Goal: Task Accomplishment & Management: Manage account settings

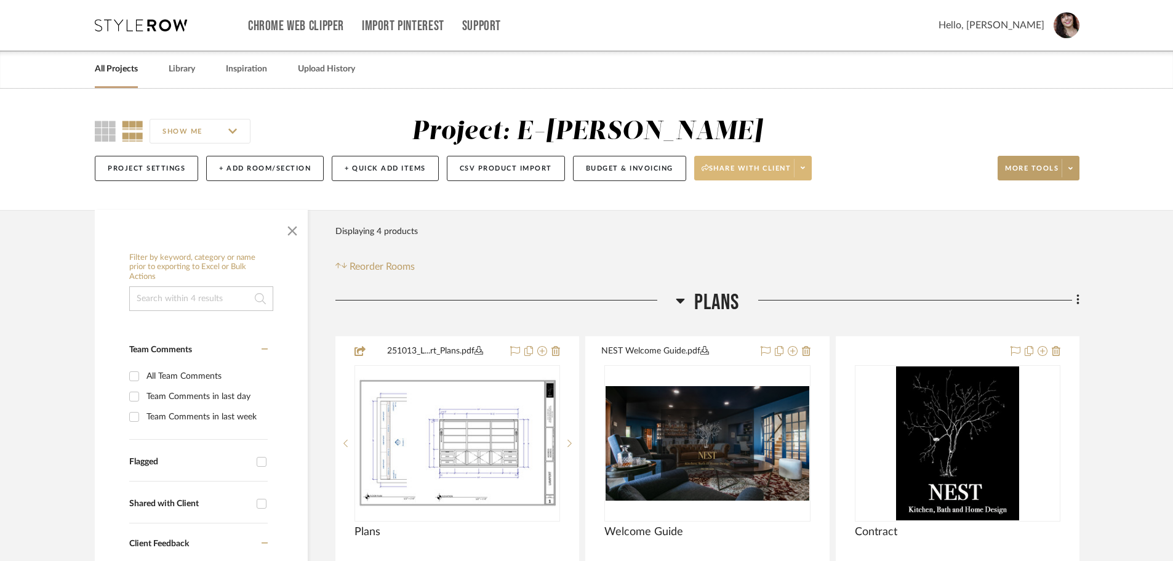
click at [810, 167] on span at bounding box center [802, 168] width 17 height 18
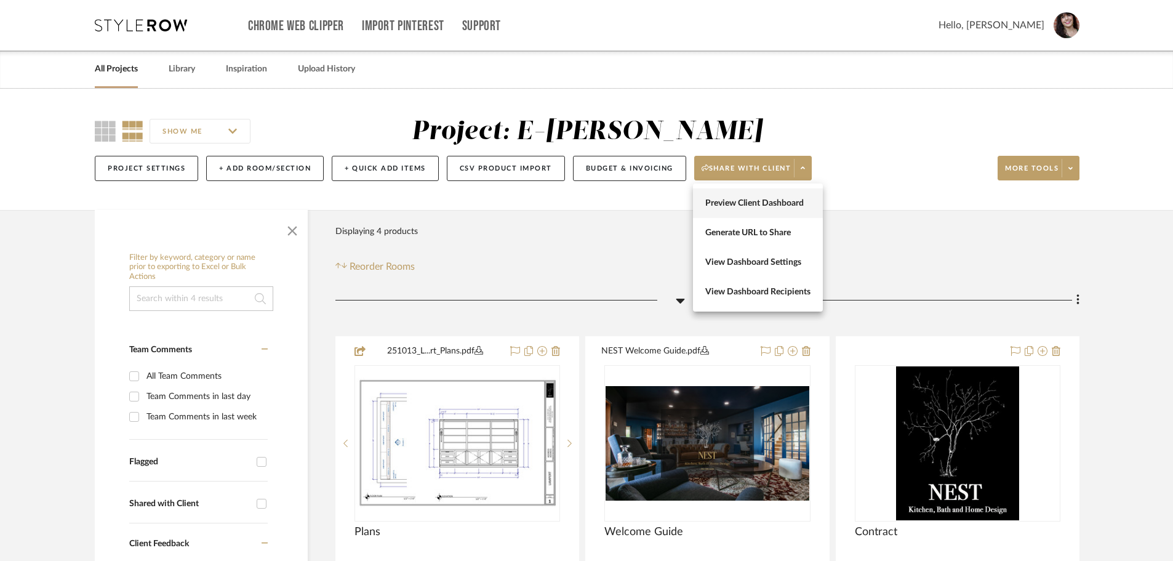
click at [790, 202] on span "Preview Client Dashboard" at bounding box center [757, 203] width 105 height 10
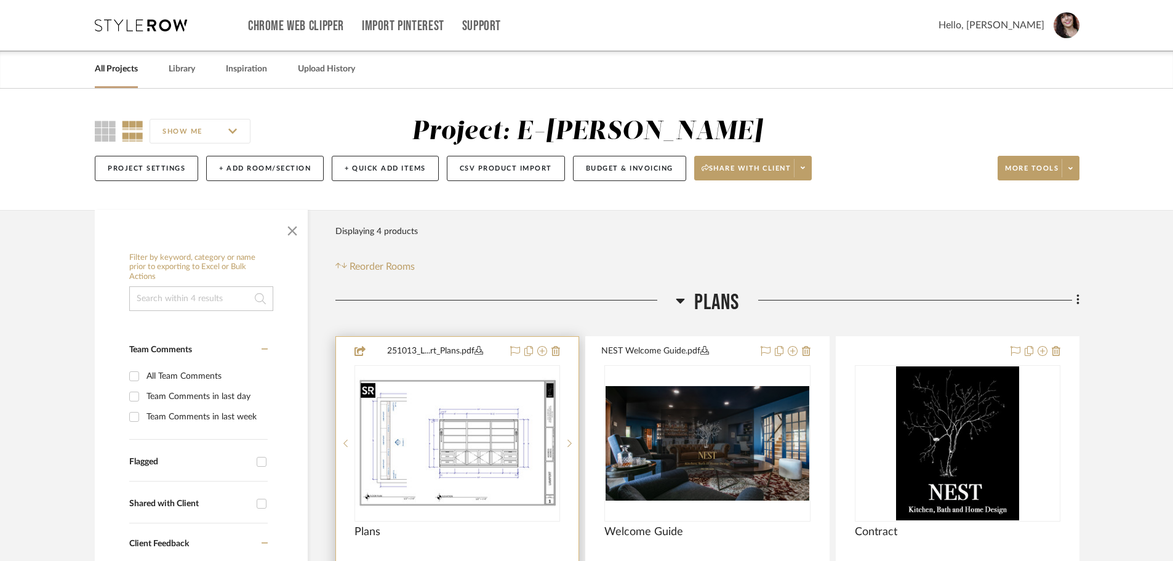
click at [431, 395] on img "0" at bounding box center [457, 442] width 203 height 131
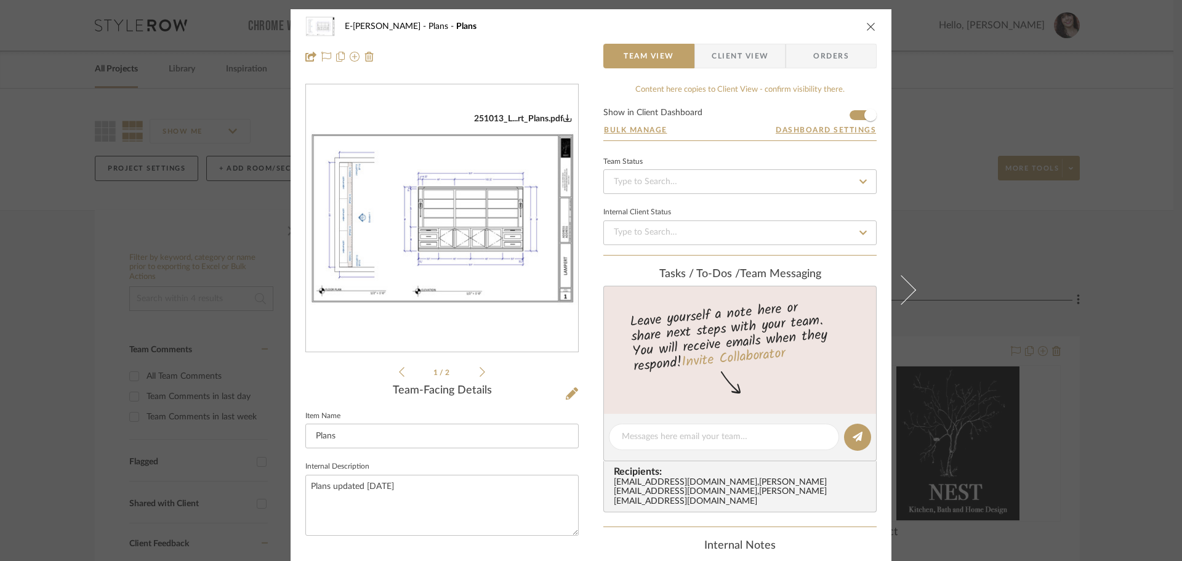
click at [747, 59] on span "Client View" at bounding box center [740, 56] width 57 height 25
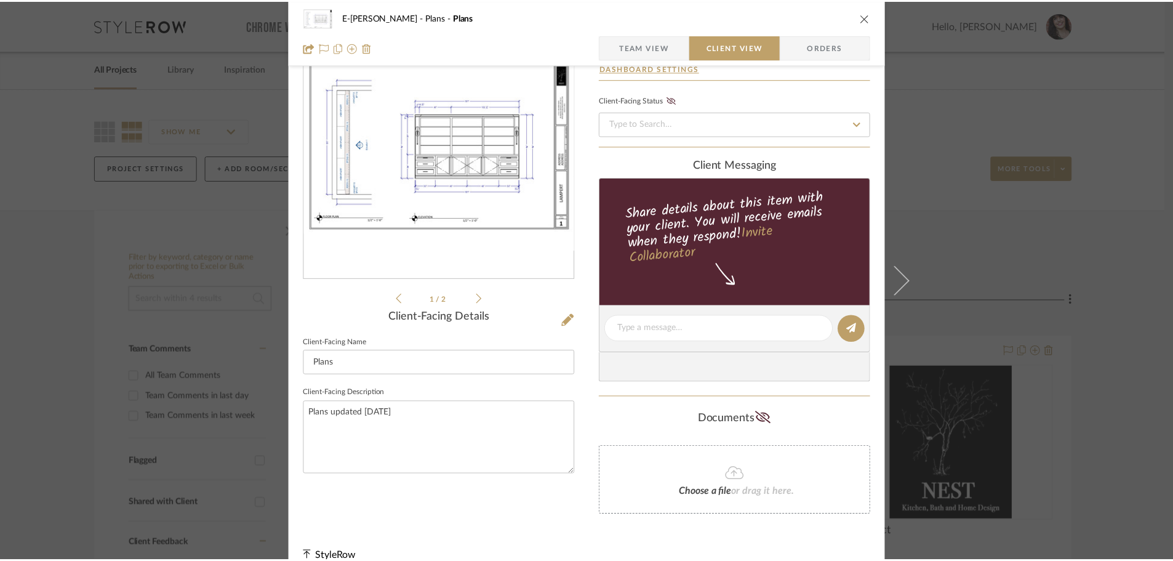
scroll to position [91, 0]
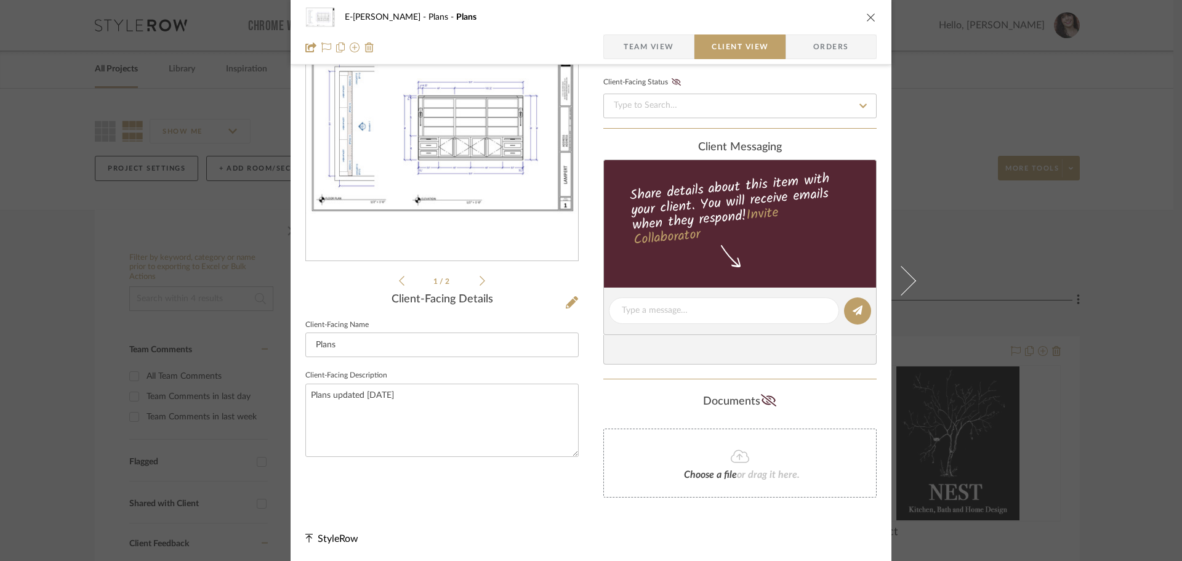
click at [479, 283] on icon at bounding box center [482, 280] width 6 height 11
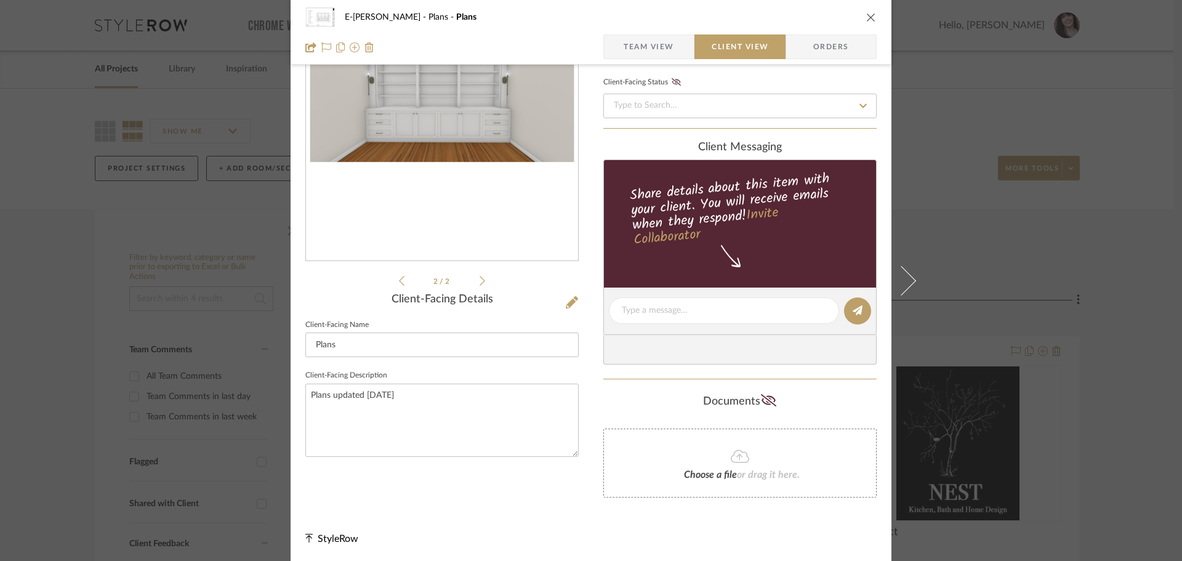
click at [399, 284] on icon at bounding box center [402, 280] width 6 height 11
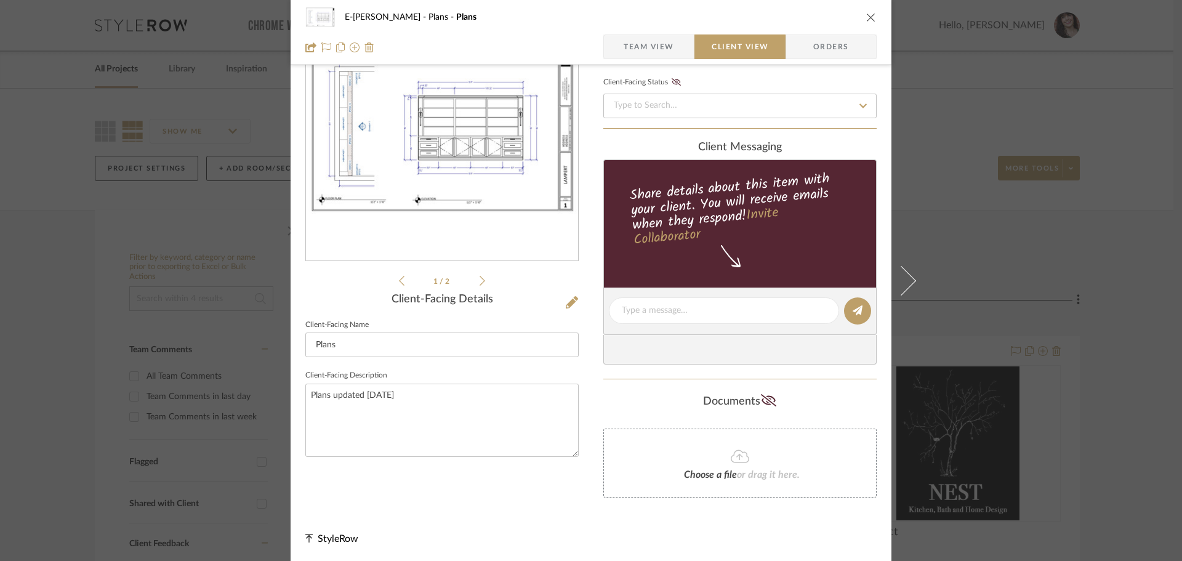
click at [867, 12] on icon "close" at bounding box center [871, 17] width 10 height 10
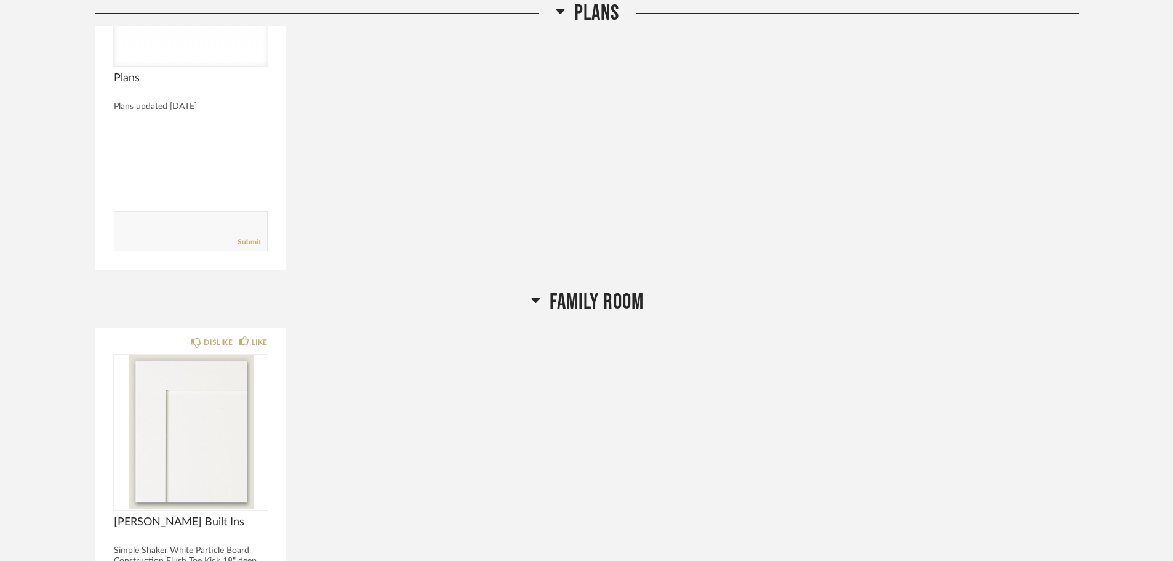
scroll to position [369, 0]
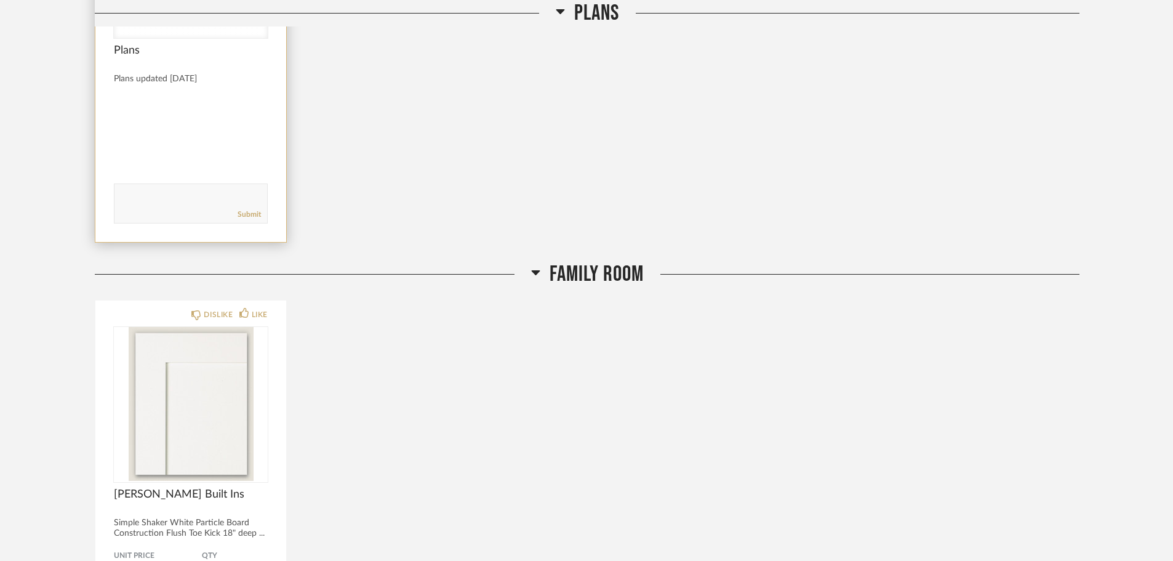
click at [260, 81] on div "Plans updated [DATE]" at bounding box center [191, 79] width 154 height 10
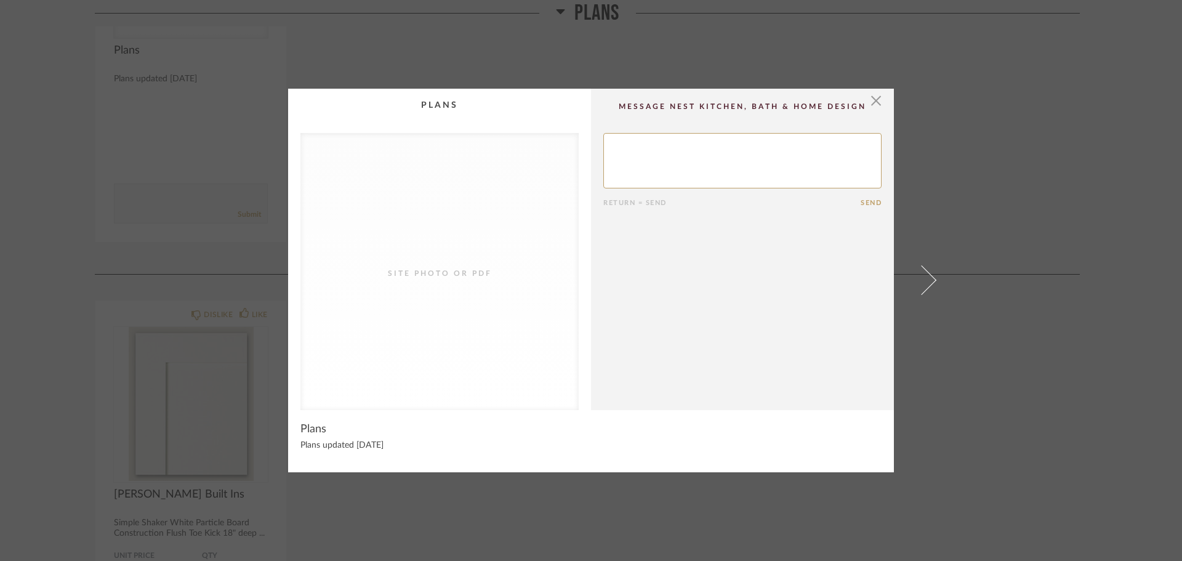
click at [412, 273] on div "Site Photo or PDF" at bounding box center [439, 273] width 123 height 12
click at [869, 100] on span "button" at bounding box center [876, 101] width 25 height 25
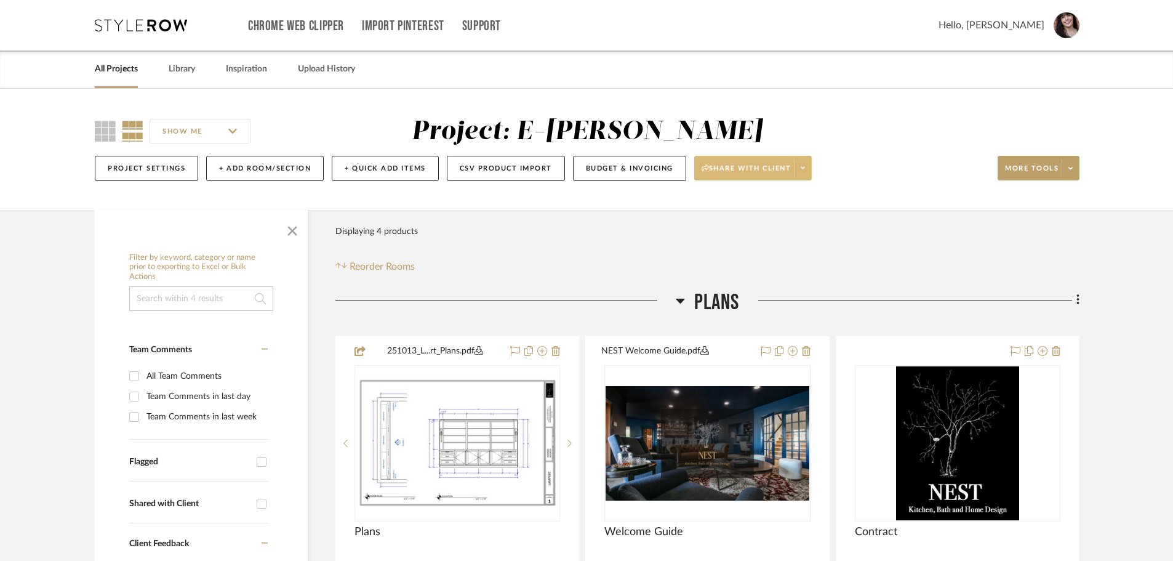
click at [809, 169] on span at bounding box center [802, 168] width 17 height 18
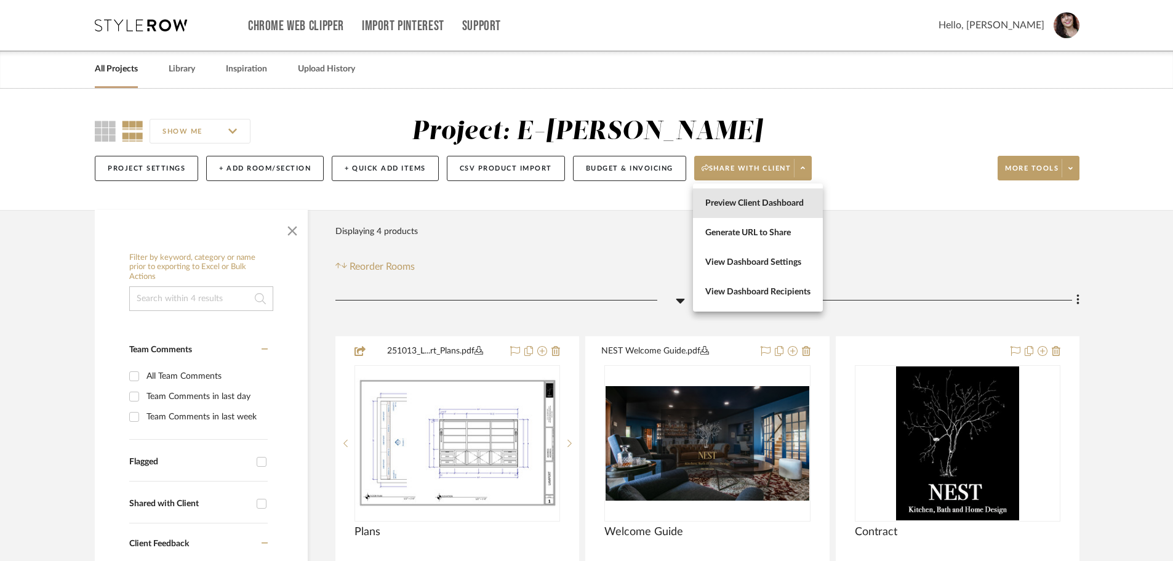
click at [795, 203] on span "Preview Client Dashboard" at bounding box center [757, 203] width 105 height 10
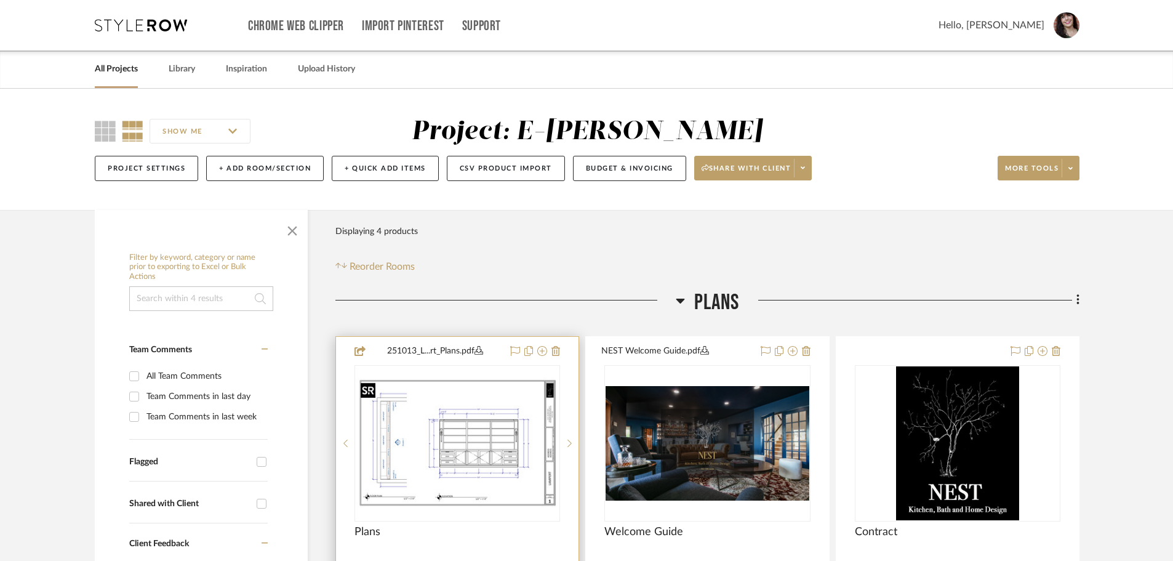
click at [495, 420] on img "0" at bounding box center [457, 442] width 203 height 131
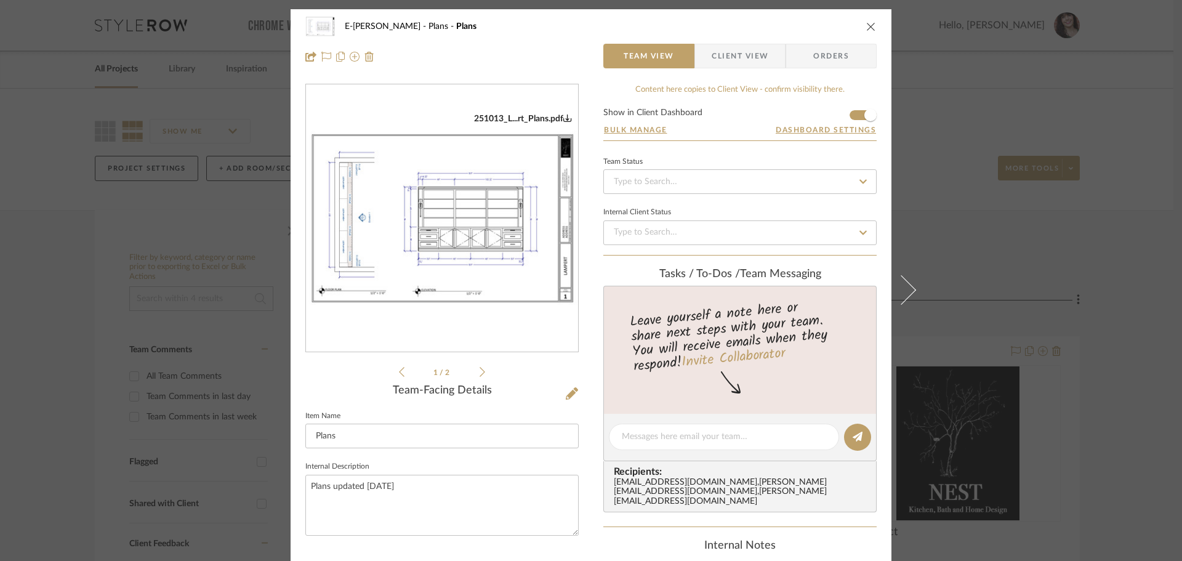
click at [846, 117] on form "Show in Client Dashboard Bulk Manage Dashboard Settings" at bounding box center [739, 124] width 273 height 32
click at [857, 116] on span "button" at bounding box center [870, 115] width 27 height 27
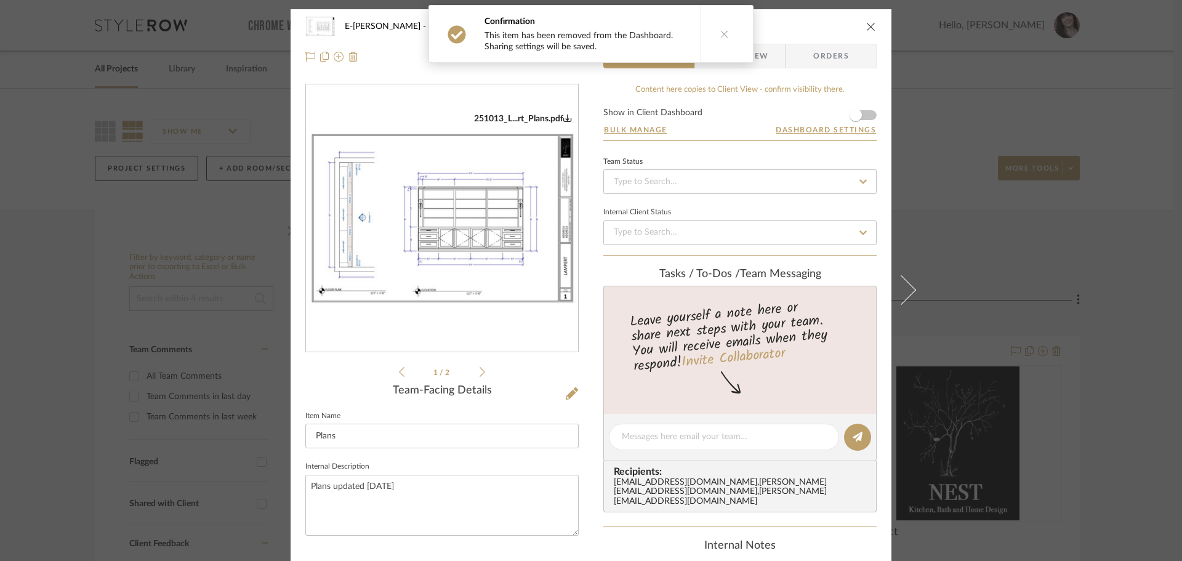
click at [704, 39] on button at bounding box center [723, 34] width 47 height 57
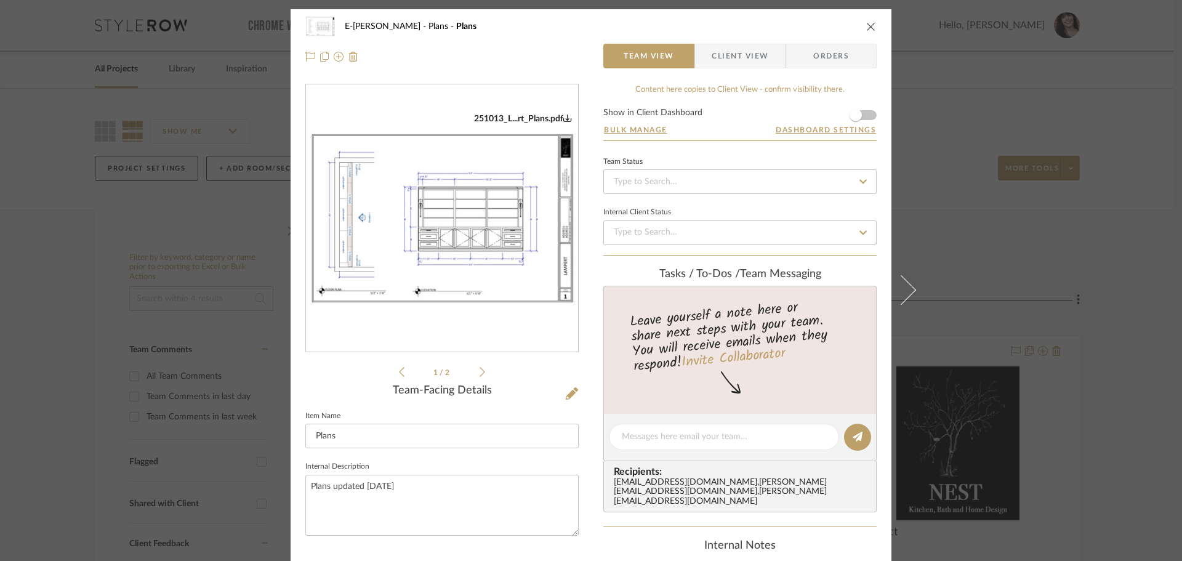
click at [869, 114] on form "Show in Client Dashboard Bulk Manage Dashboard Settings" at bounding box center [739, 124] width 273 height 32
click at [860, 116] on span "button" at bounding box center [855, 115] width 27 height 27
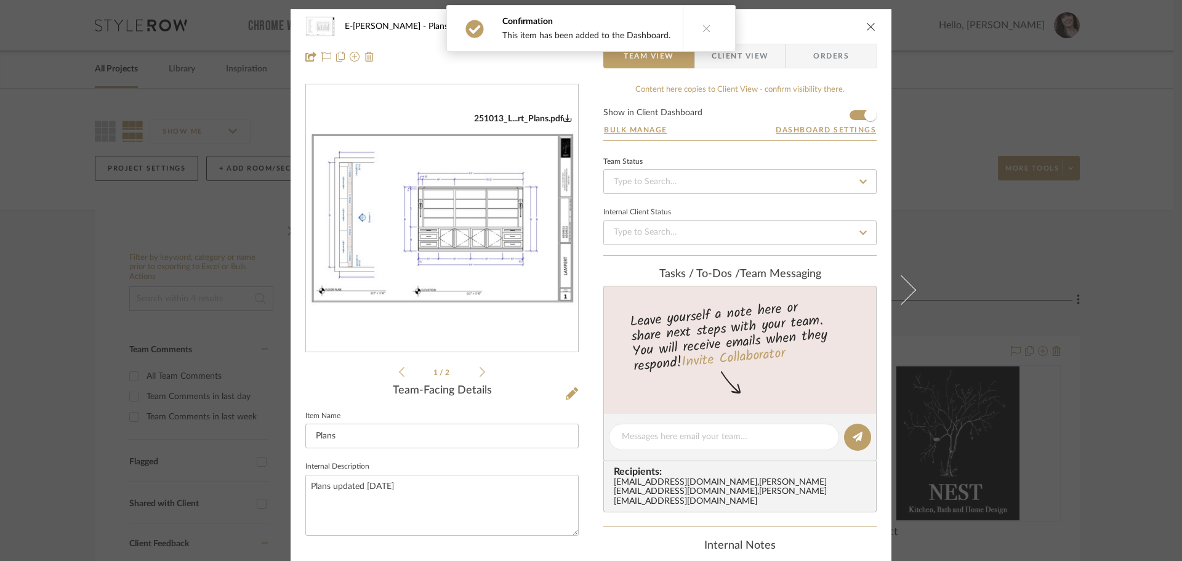
click at [752, 58] on span "Client View" at bounding box center [740, 56] width 57 height 25
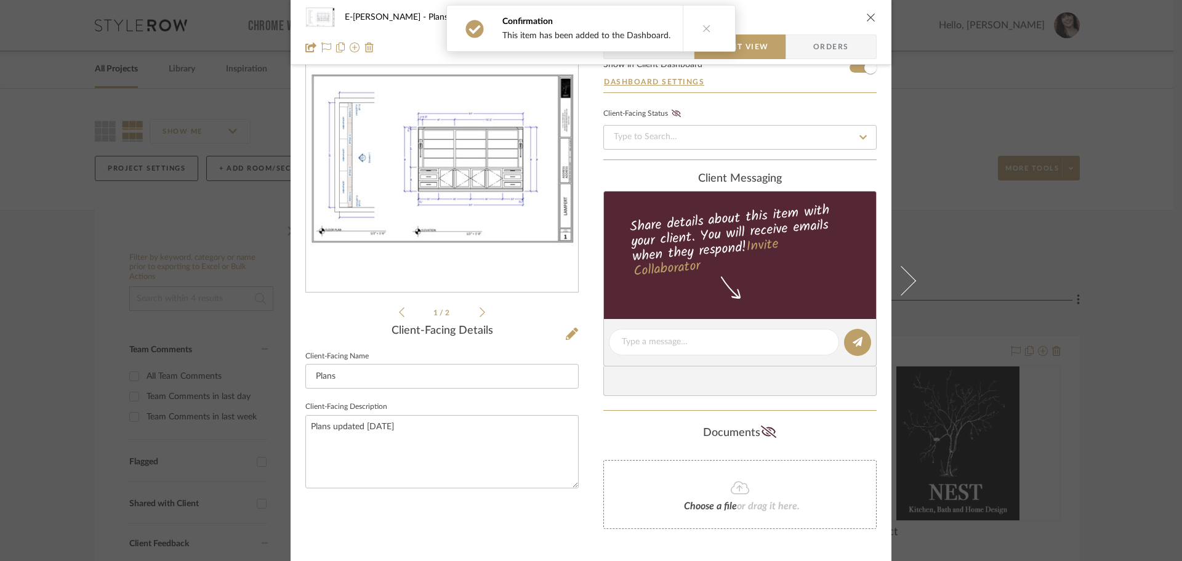
scroll to position [91, 0]
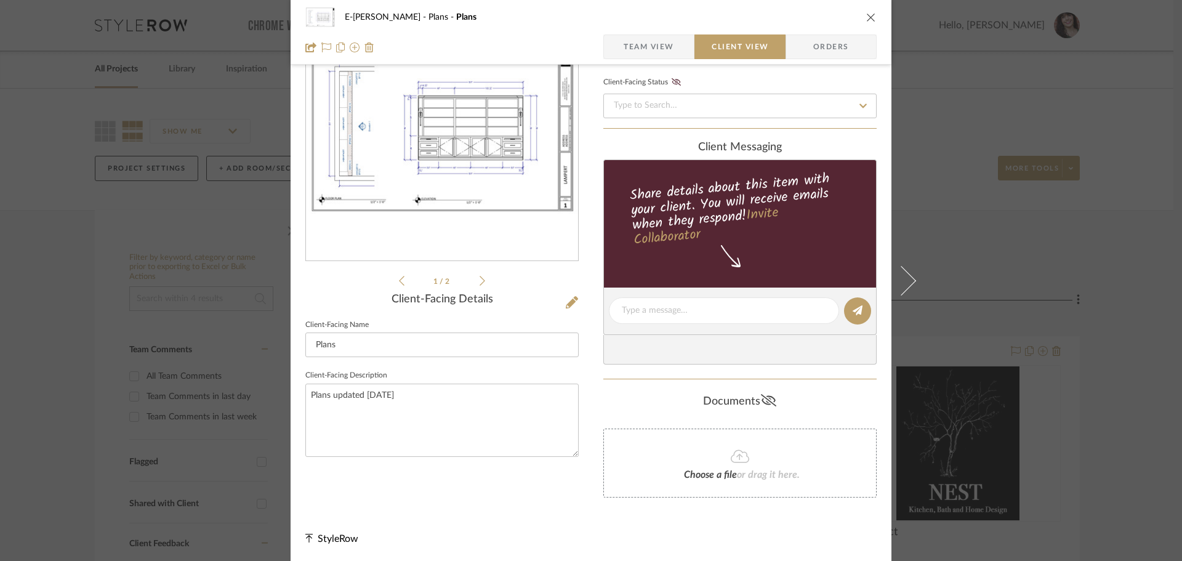
click at [766, 401] on icon at bounding box center [768, 400] width 15 height 12
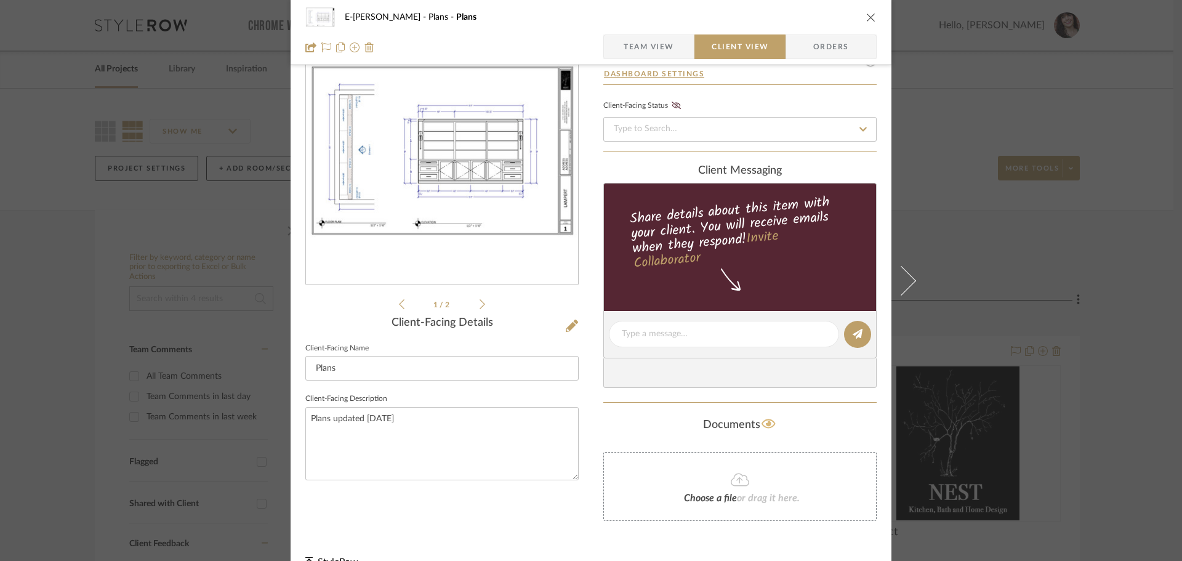
drag, startPoint x: 856, startPoint y: 146, endPoint x: 780, endPoint y: 225, distance: 109.7
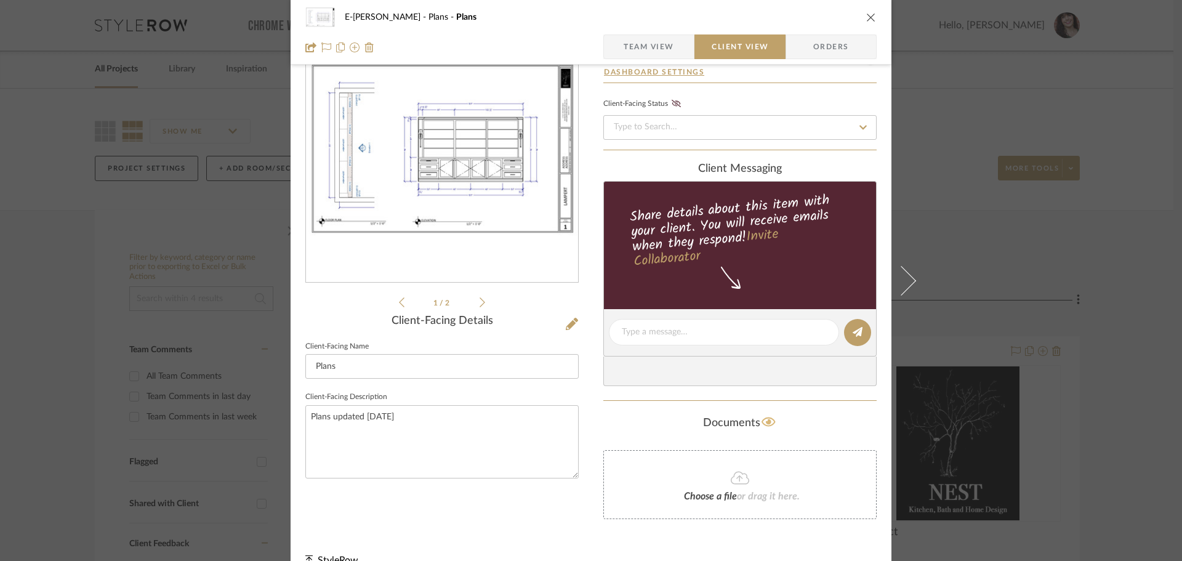
scroll to position [10, 0]
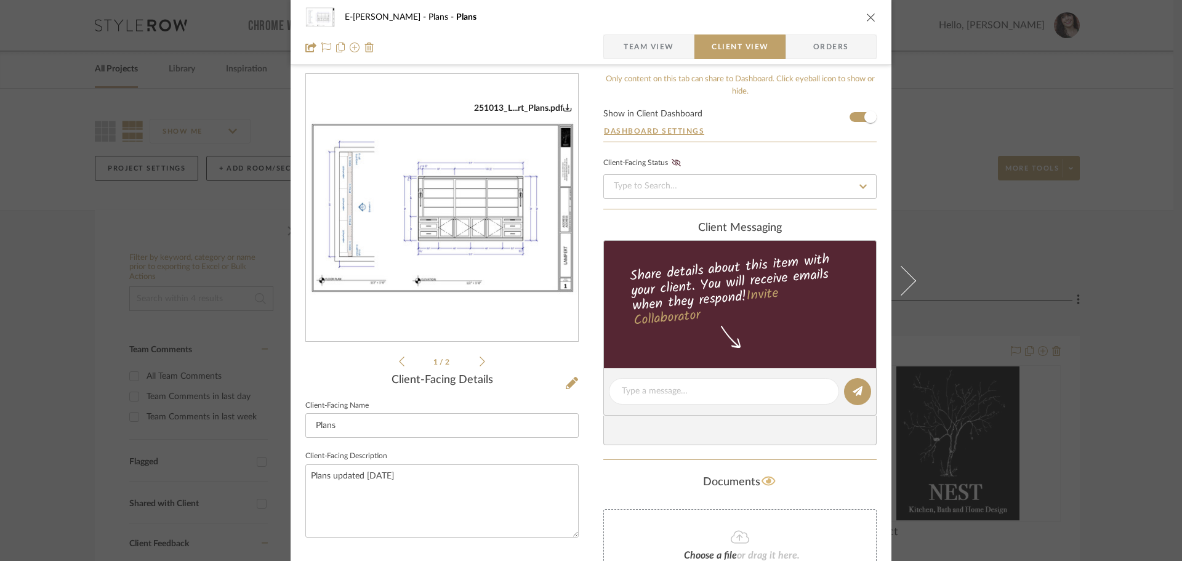
click at [866, 18] on icon "close" at bounding box center [871, 17] width 10 height 10
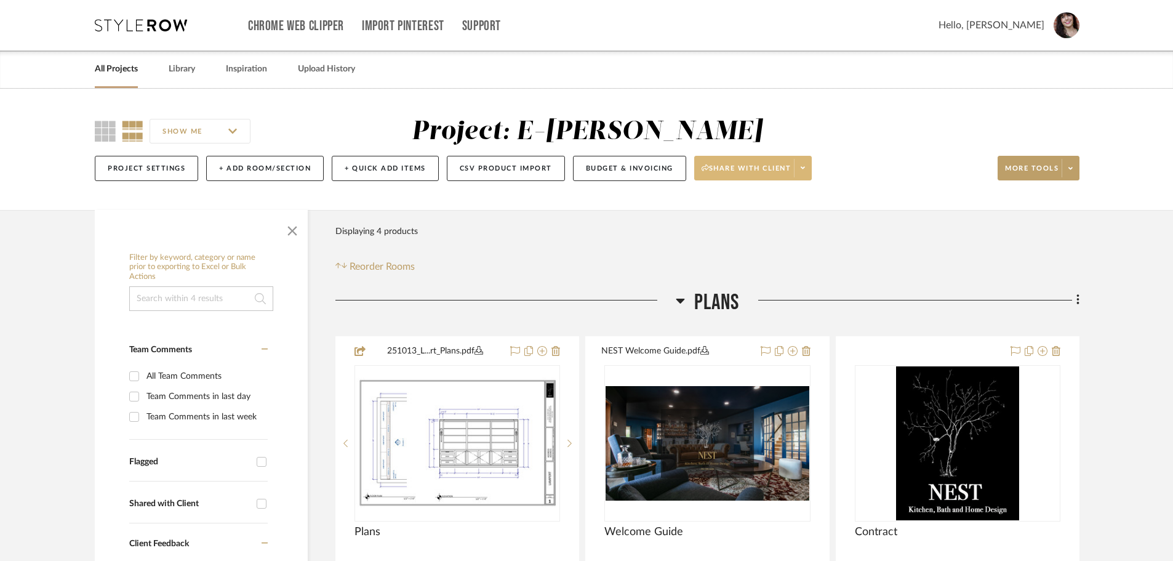
click at [805, 164] on icon at bounding box center [803, 167] width 4 height 7
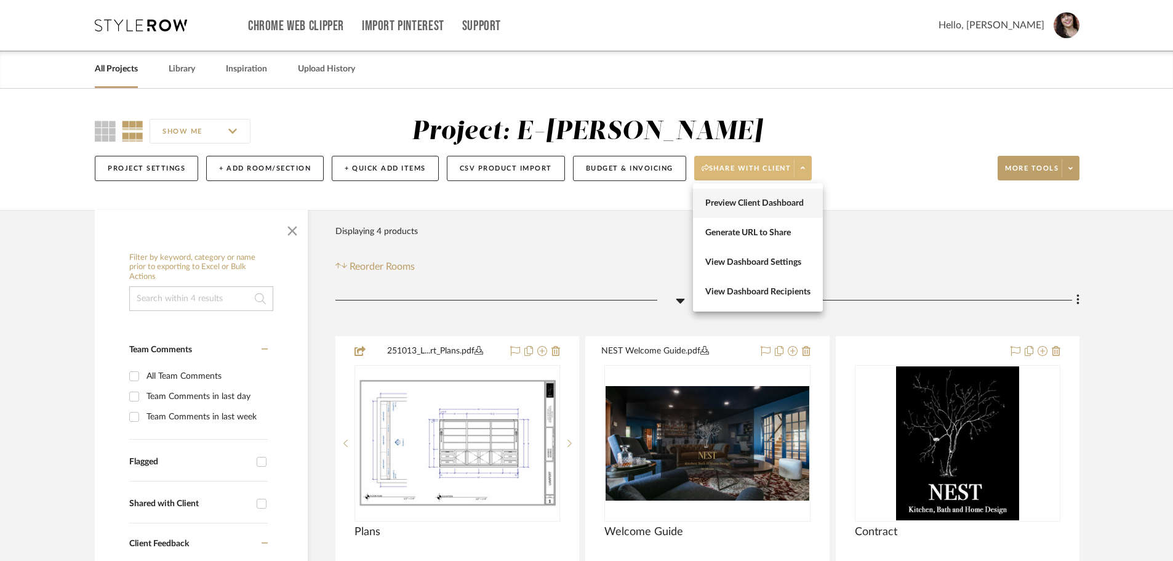
click at [787, 203] on span "Preview Client Dashboard" at bounding box center [757, 203] width 105 height 10
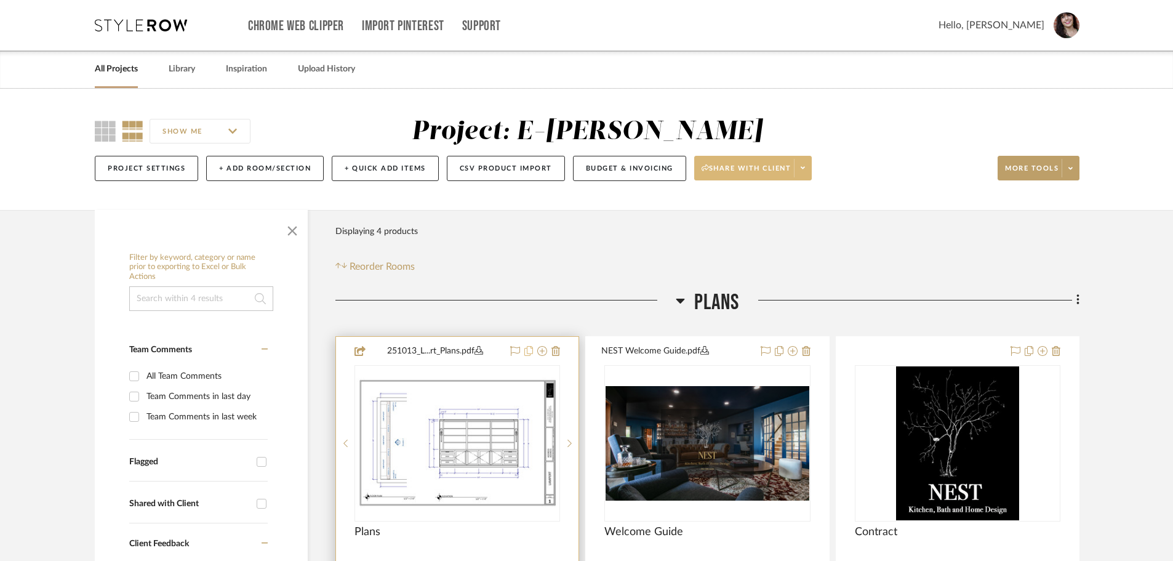
click at [529, 352] on icon at bounding box center [528, 351] width 9 height 10
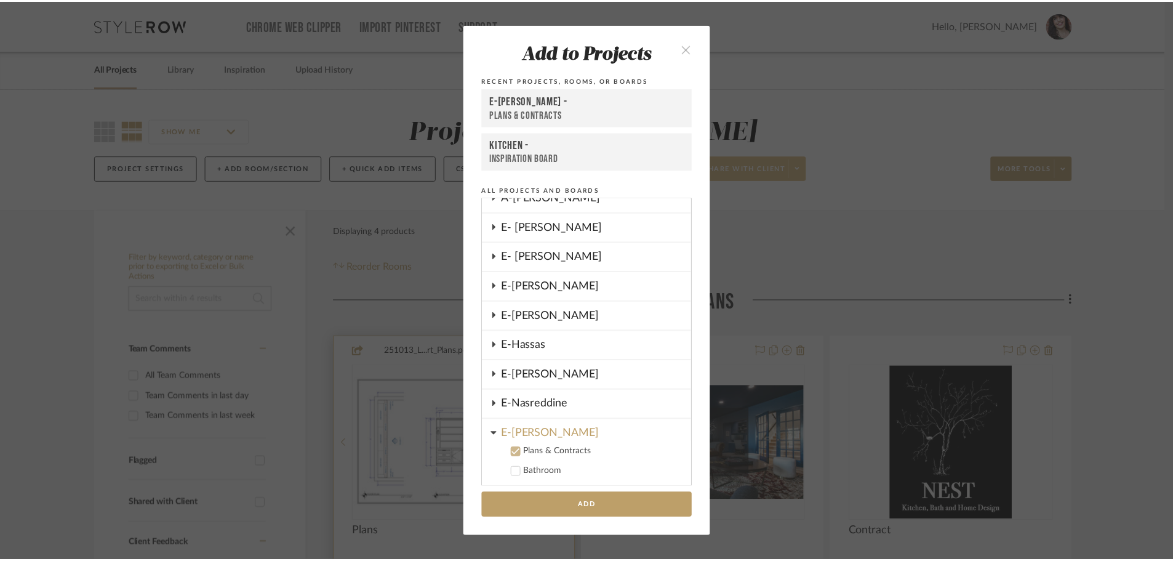
scroll to position [436, 0]
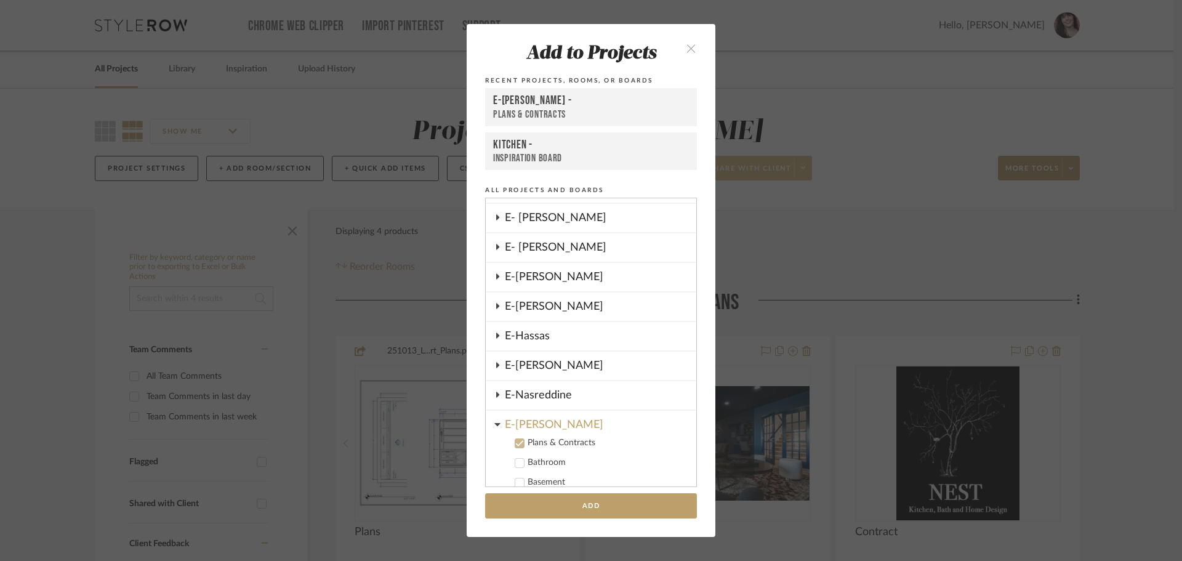
click at [689, 47] on icon "close" at bounding box center [691, 48] width 10 height 10
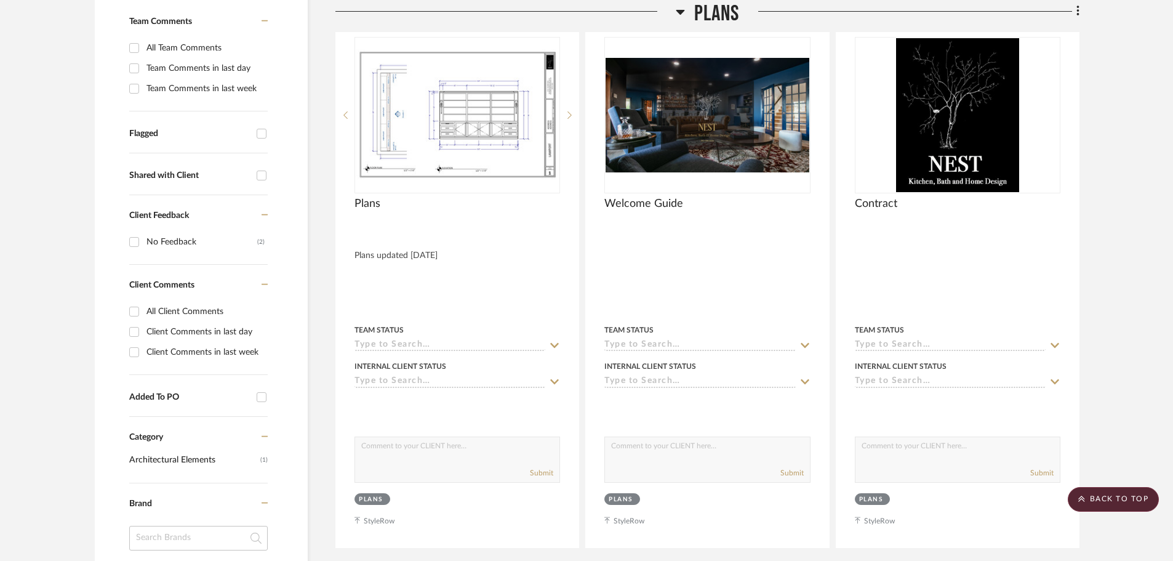
scroll to position [0, 0]
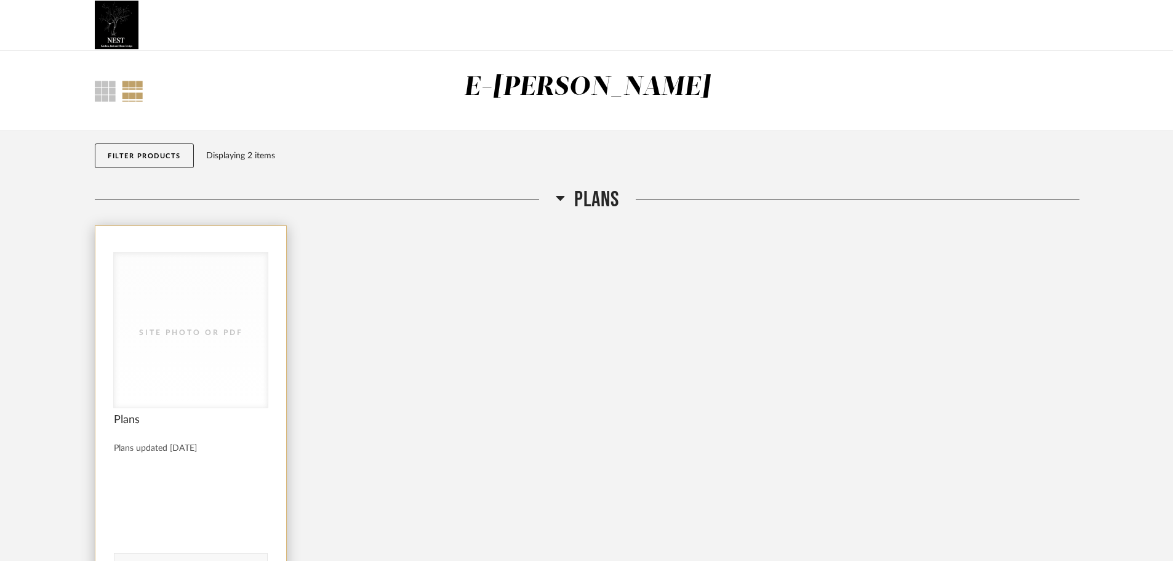
click at [211, 311] on div "Site Photo or PDF" at bounding box center [191, 329] width 154 height 155
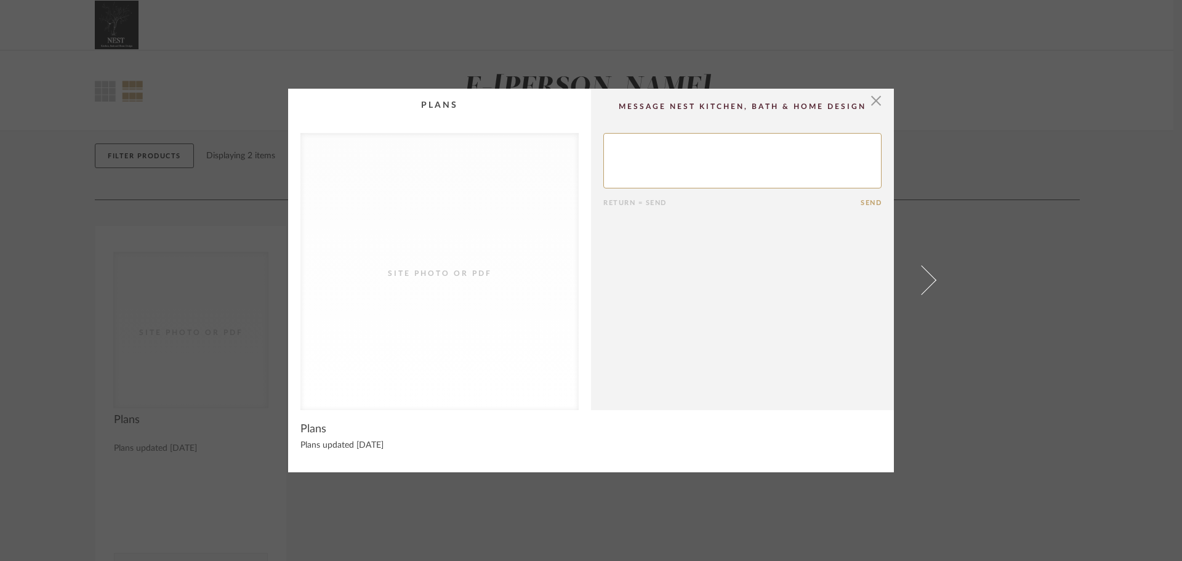
click at [651, 206] on div "Return = Send" at bounding box center [731, 203] width 257 height 8
click at [874, 100] on span "button" at bounding box center [876, 101] width 25 height 25
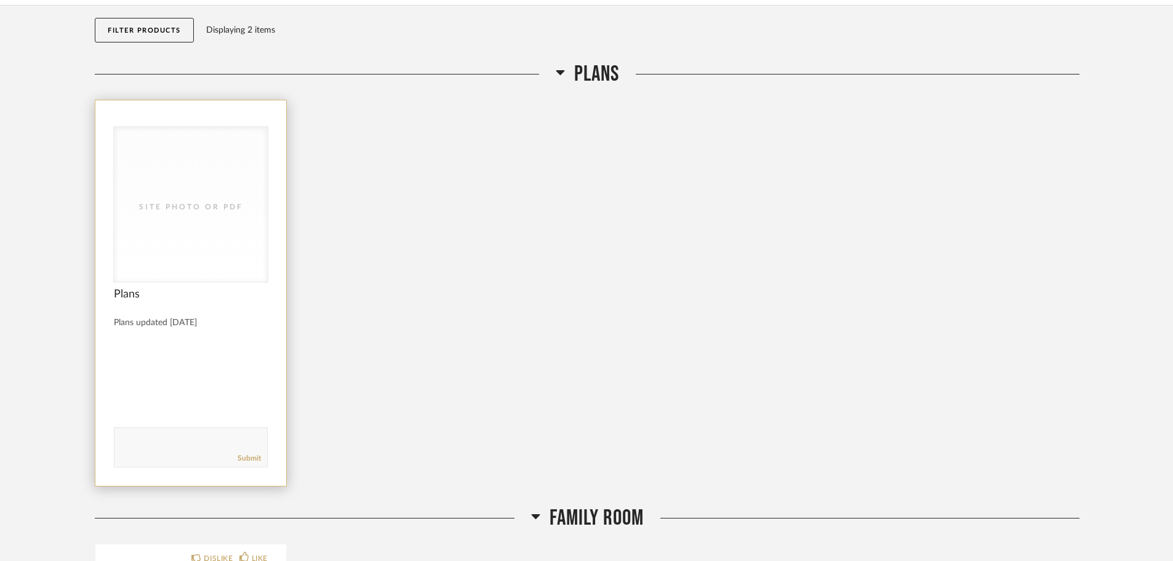
scroll to position [123, 0]
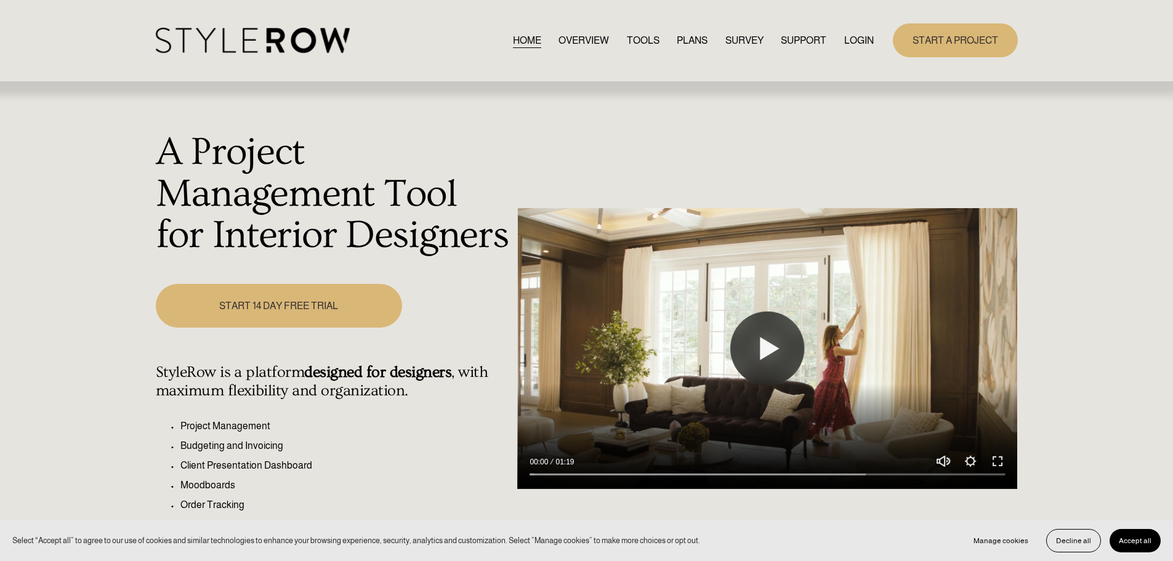
click at [855, 46] on link "LOGIN" at bounding box center [859, 40] width 30 height 17
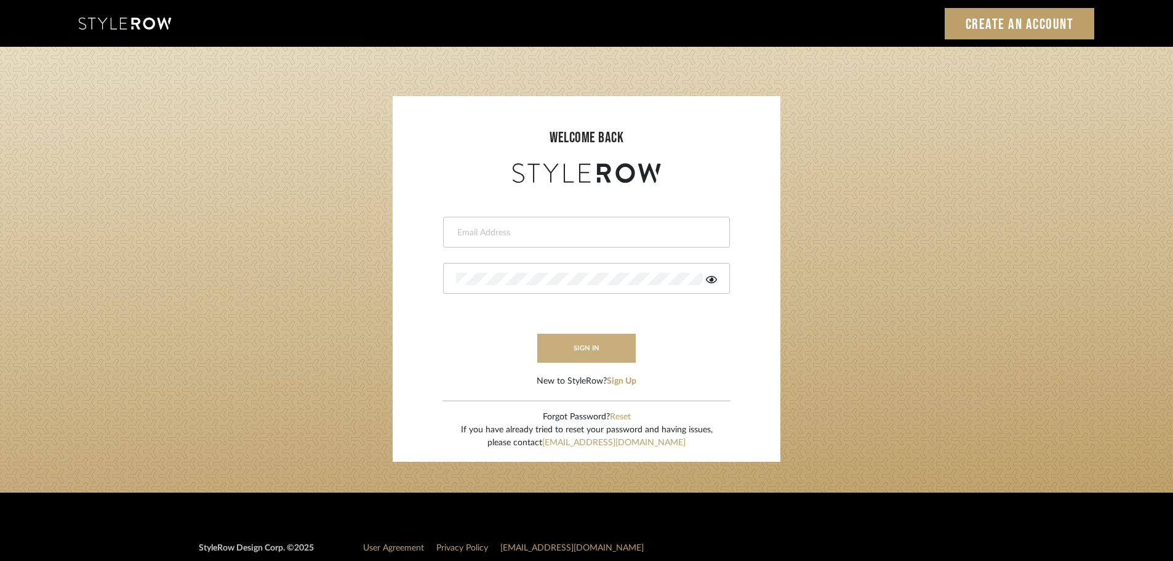
type input "[EMAIL_ADDRESS][DOMAIN_NAME]"
click at [603, 339] on button "sign in" at bounding box center [586, 348] width 98 height 29
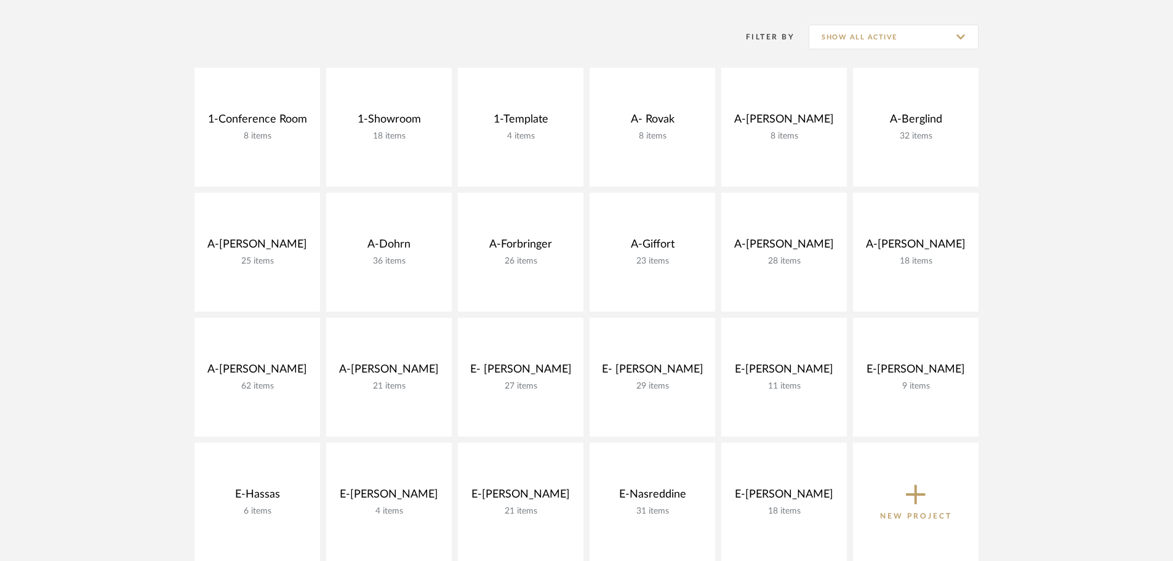
scroll to position [246, 0]
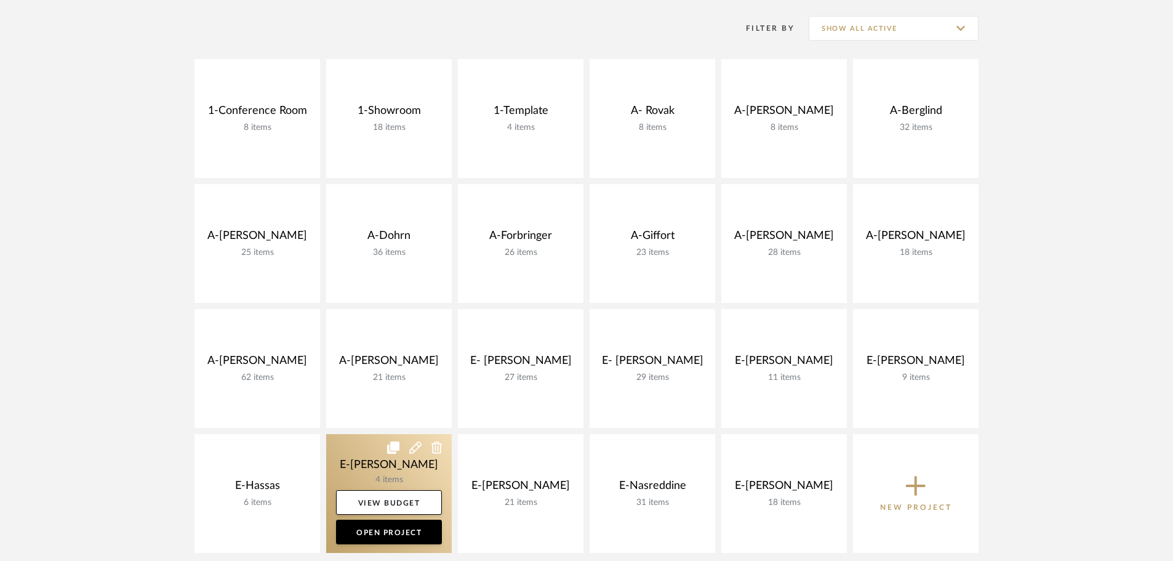
click at [387, 459] on link at bounding box center [389, 493] width 126 height 119
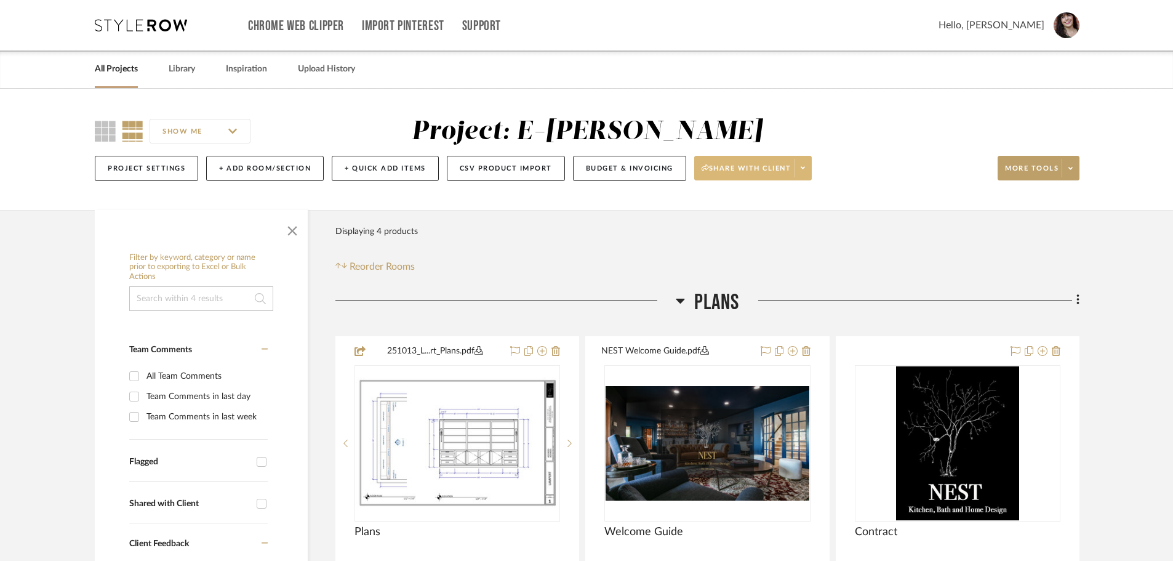
click at [800, 170] on span at bounding box center [802, 168] width 17 height 18
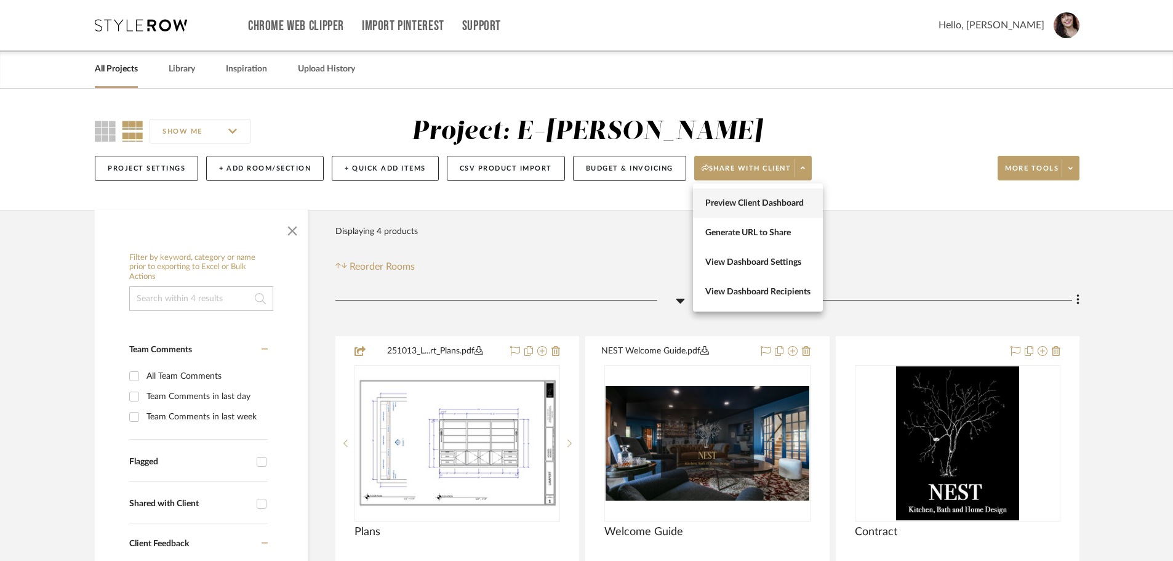
click at [787, 206] on span "Preview Client Dashboard" at bounding box center [757, 203] width 105 height 10
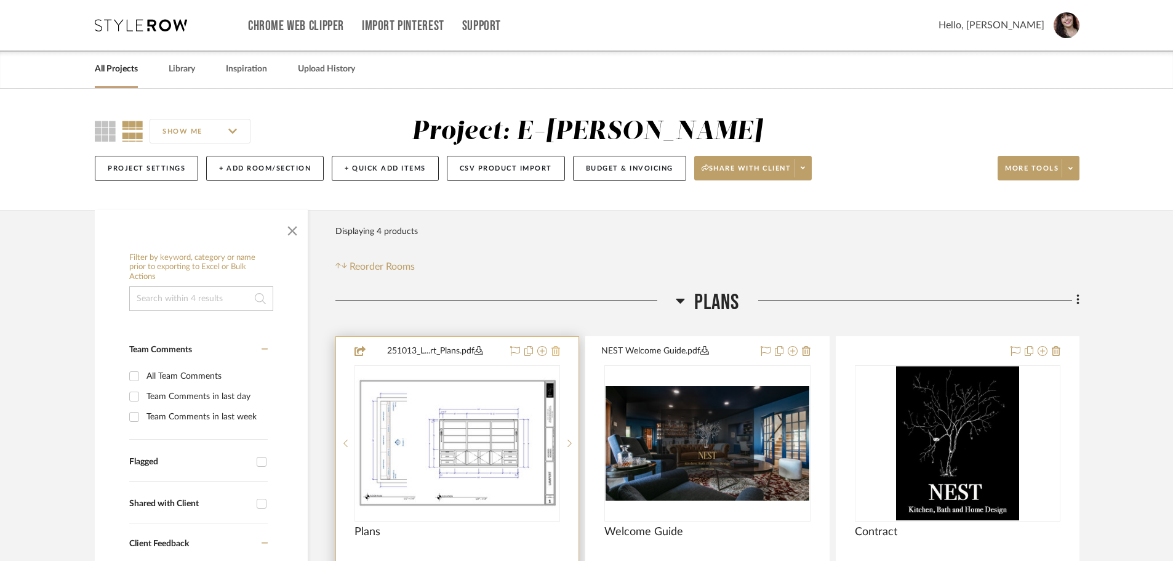
click at [559, 351] on icon at bounding box center [556, 351] width 9 height 10
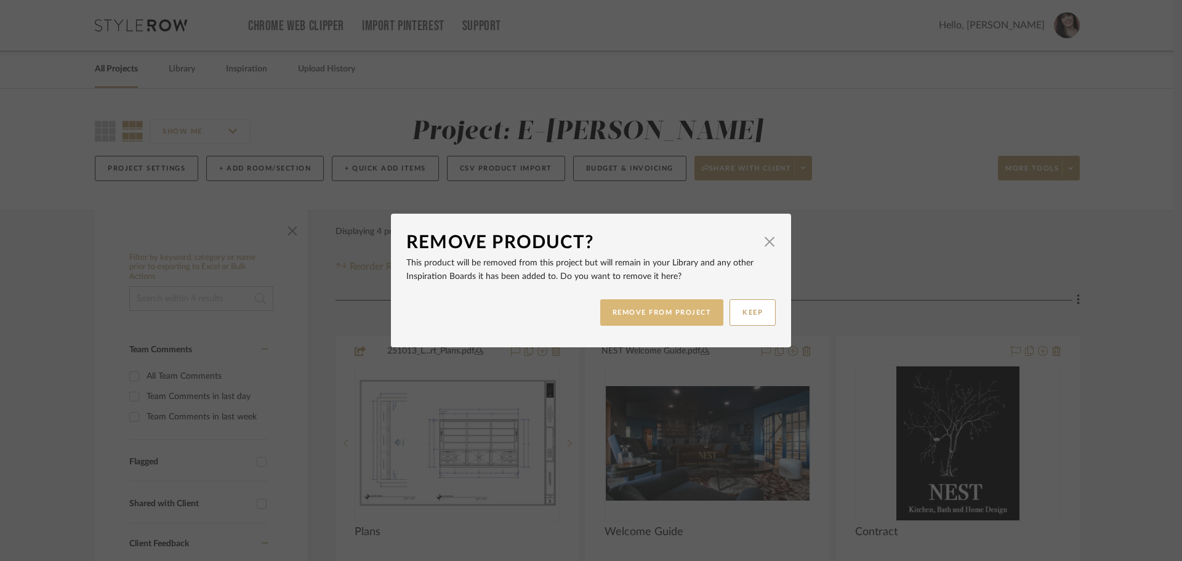
click at [636, 311] on button "REMOVE FROM PROJECT" at bounding box center [662, 312] width 124 height 26
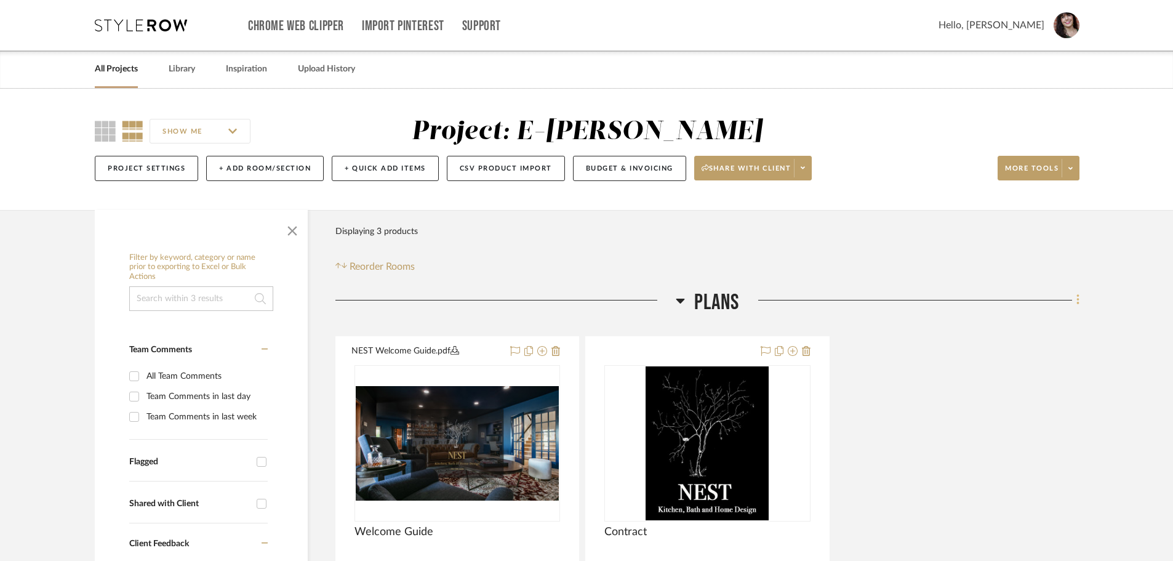
click at [1077, 300] on icon at bounding box center [1078, 300] width 2 height 10
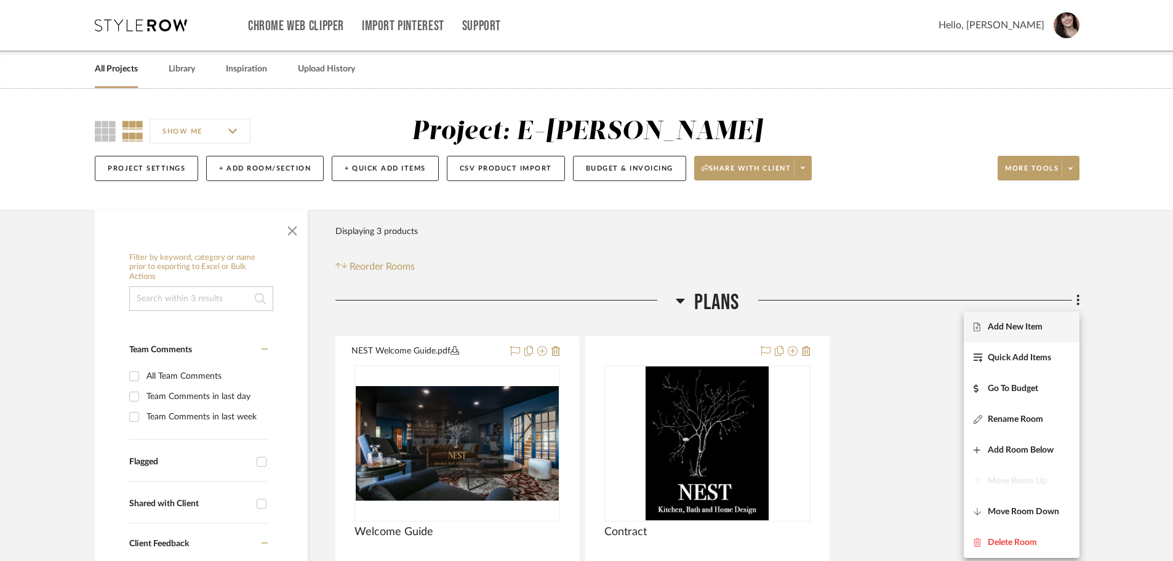
click at [1024, 332] on button "Add New Item" at bounding box center [1022, 326] width 116 height 31
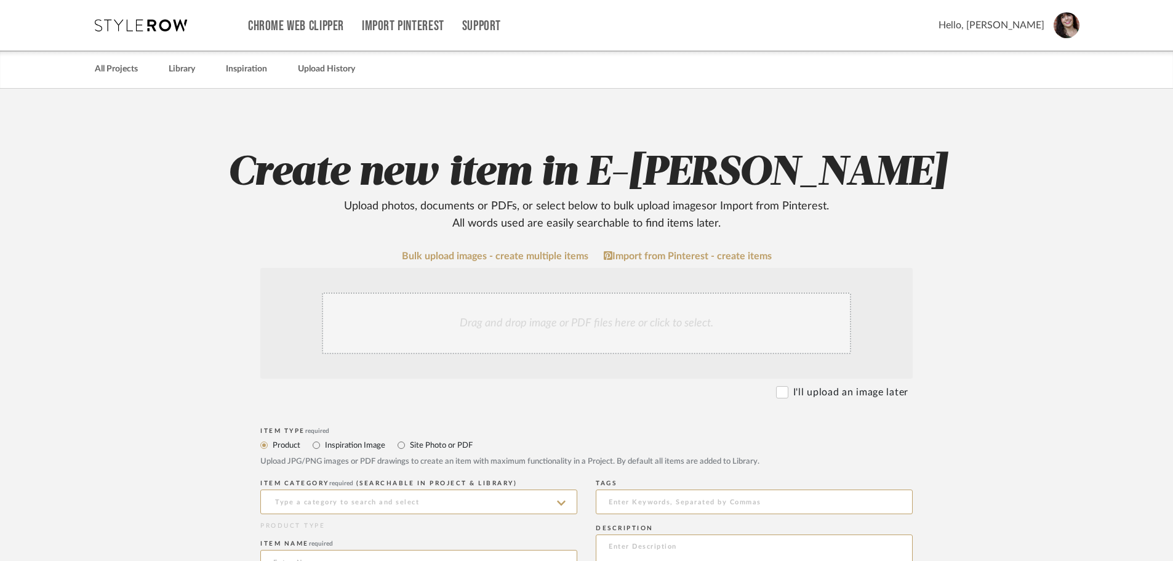
click at [431, 446] on label "Site Photo or PDF" at bounding box center [441, 445] width 64 height 14
click at [409, 446] on input "Site Photo or PDF" at bounding box center [401, 445] width 15 height 15
radio input "true"
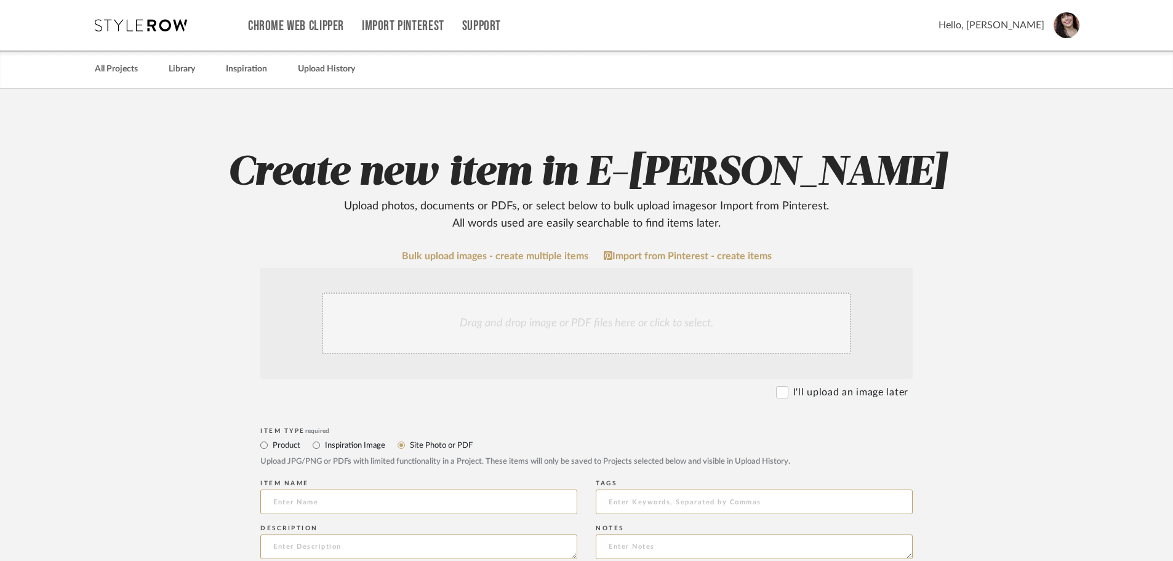
click at [656, 327] on div "Drag and drop image or PDF files here or click to select." at bounding box center [586, 323] width 529 height 62
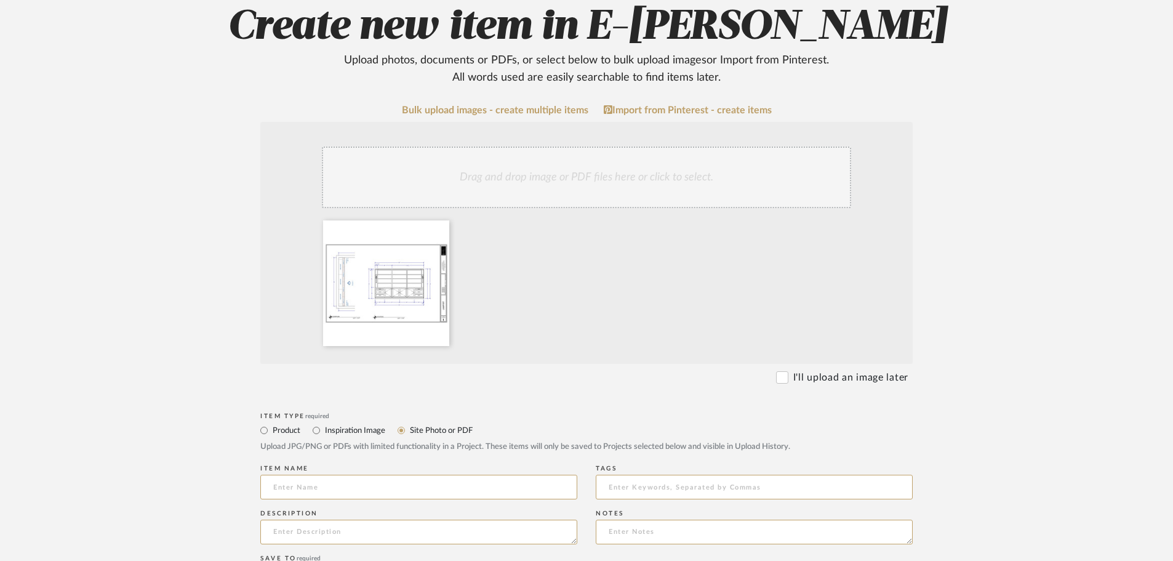
scroll to position [185, 0]
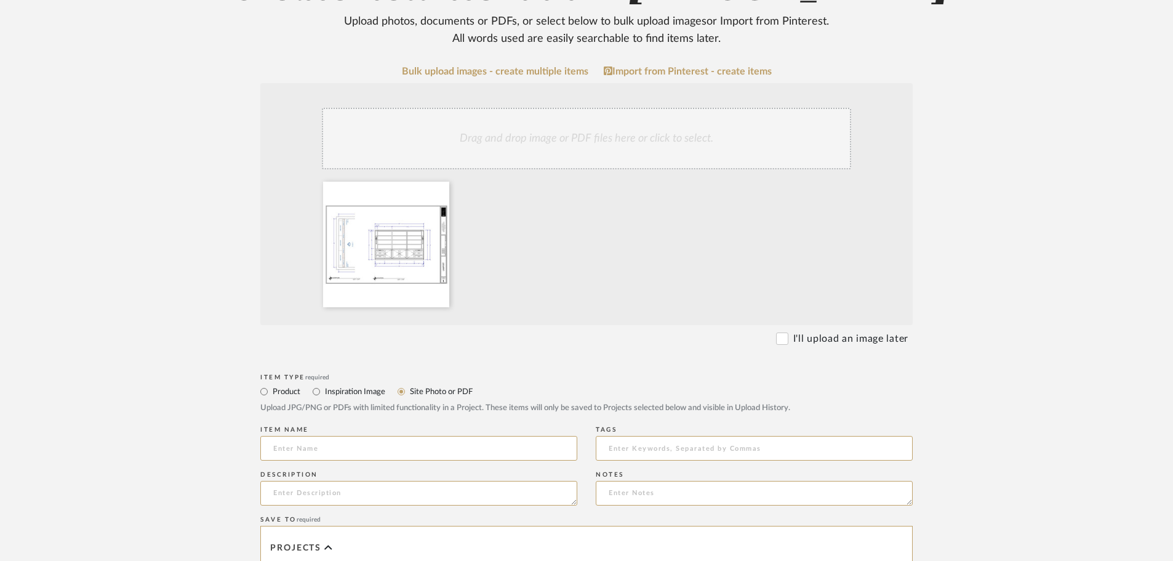
click at [658, 109] on div "Drag and drop image or PDF files here or click to select." at bounding box center [586, 139] width 529 height 62
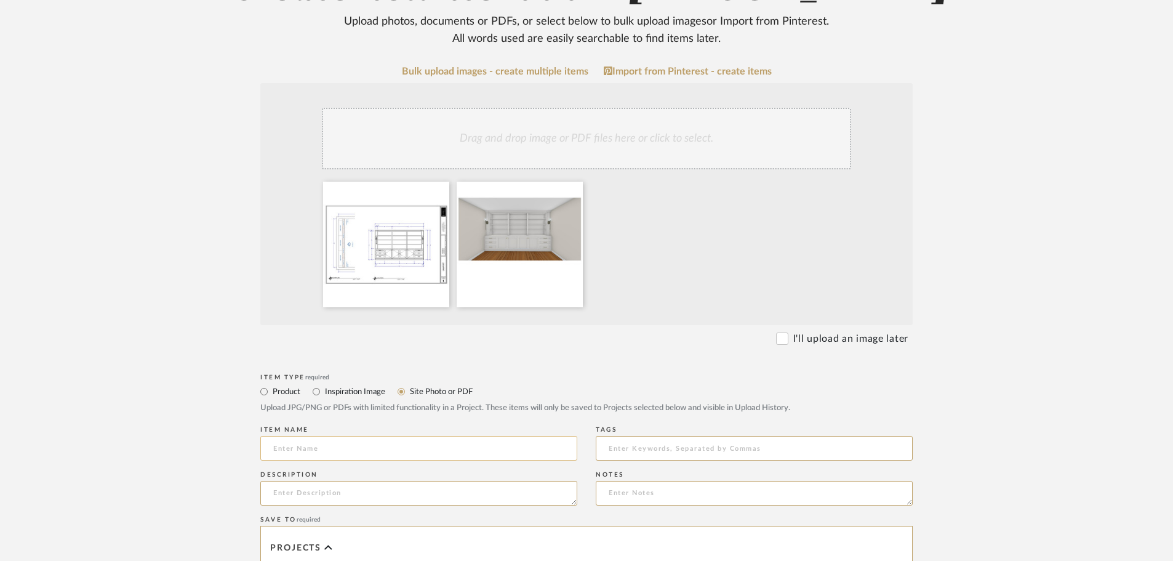
click at [346, 453] on input at bounding box center [418, 448] width 317 height 25
type input "Plans"
click at [319, 487] on textarea at bounding box center [418, 493] width 317 height 25
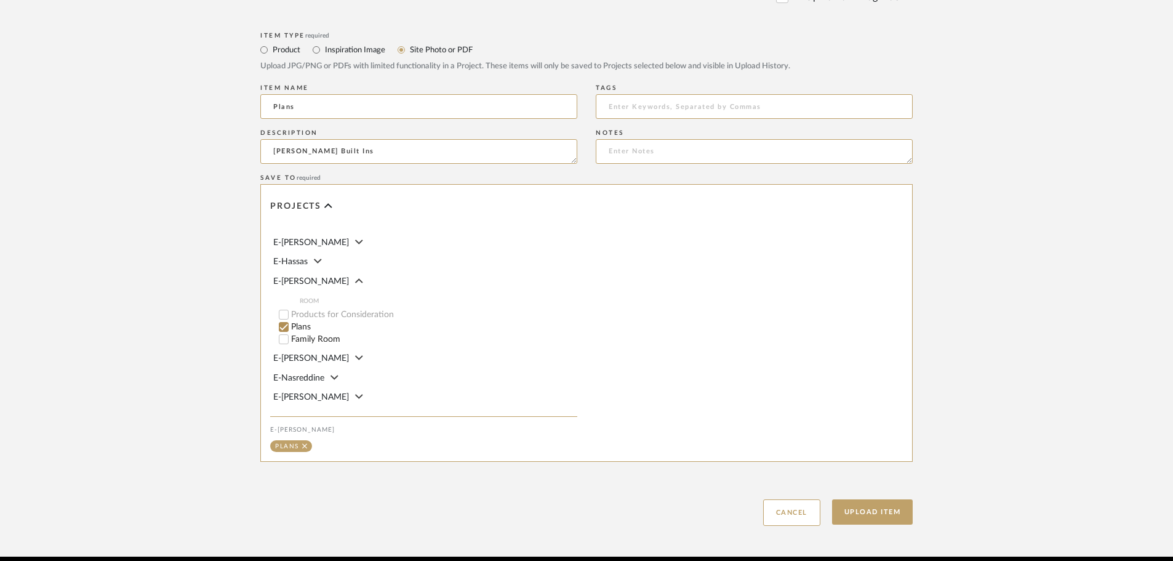
scroll to position [554, 0]
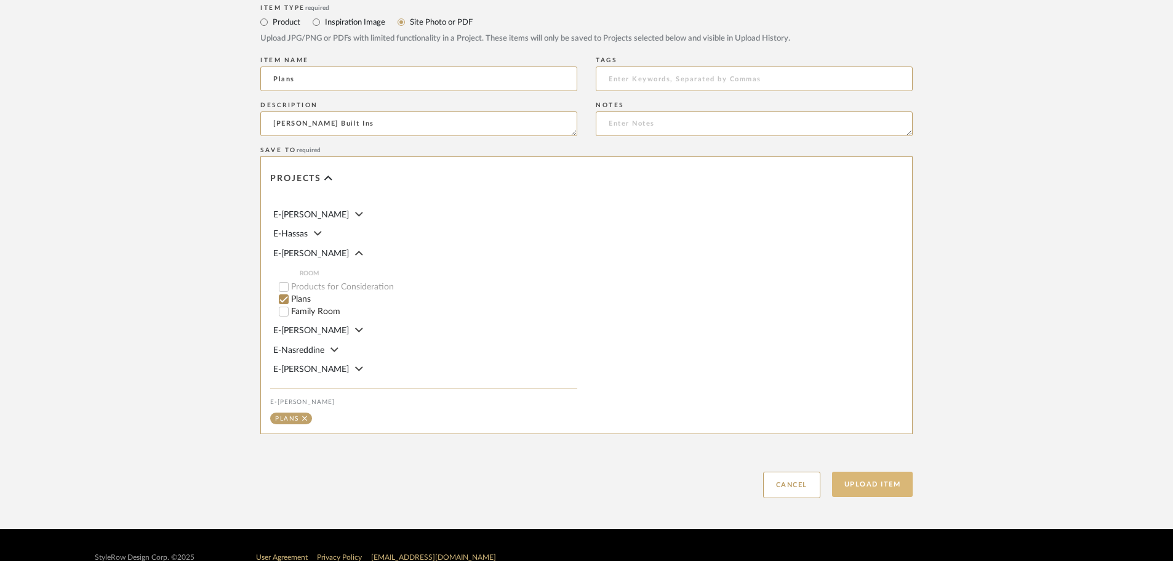
type textarea "[PERSON_NAME] Built Ins"
click at [896, 487] on button "Upload Item" at bounding box center [872, 483] width 81 height 25
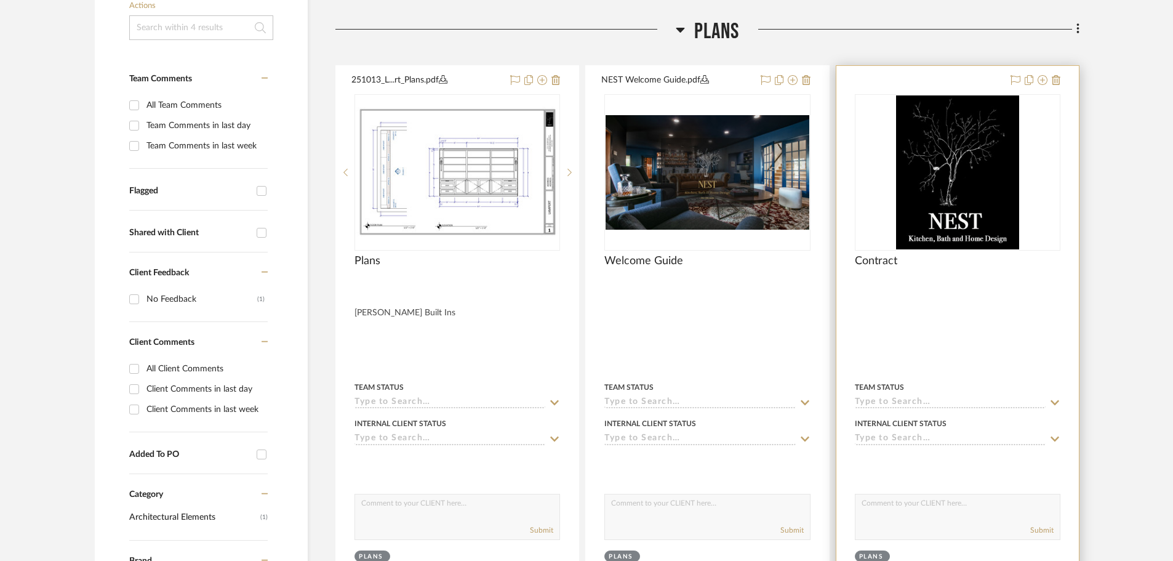
scroll to position [289, 0]
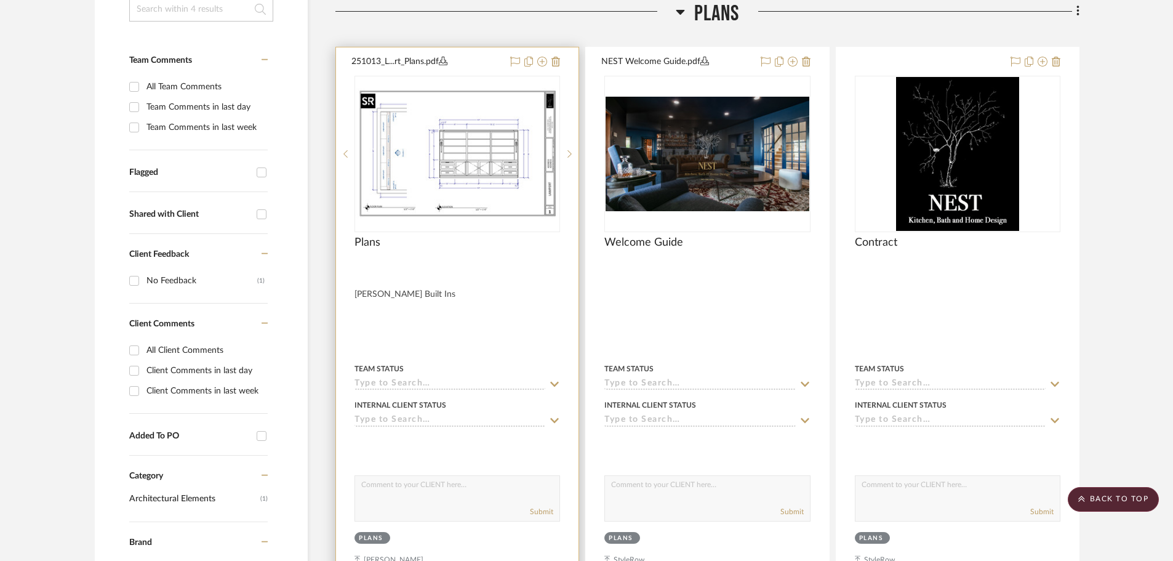
click at [491, 154] on img "0" at bounding box center [457, 153] width 203 height 131
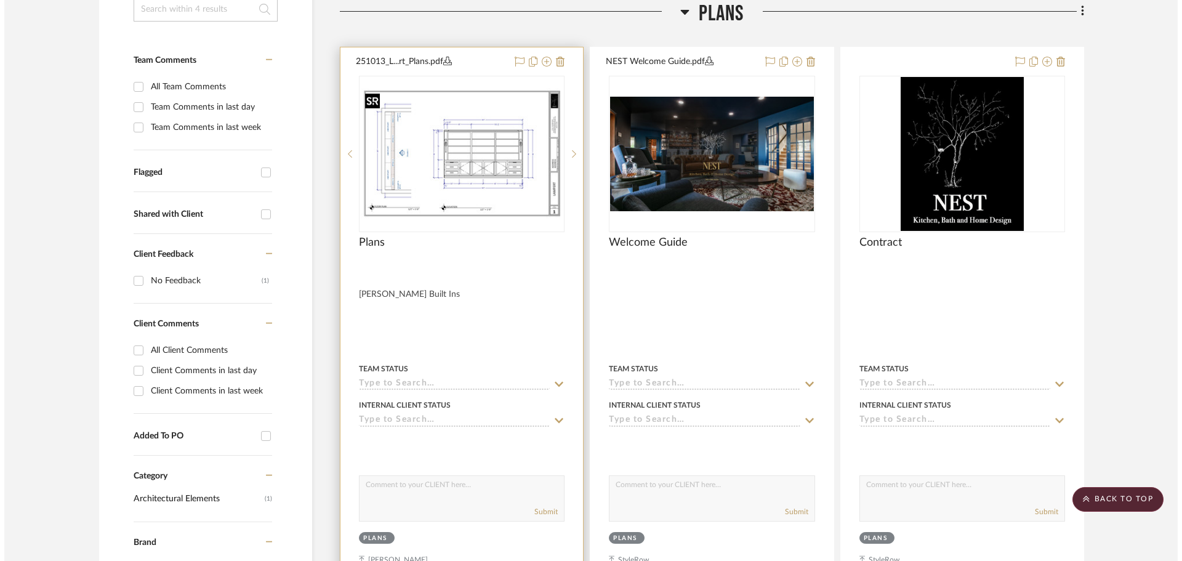
scroll to position [0, 0]
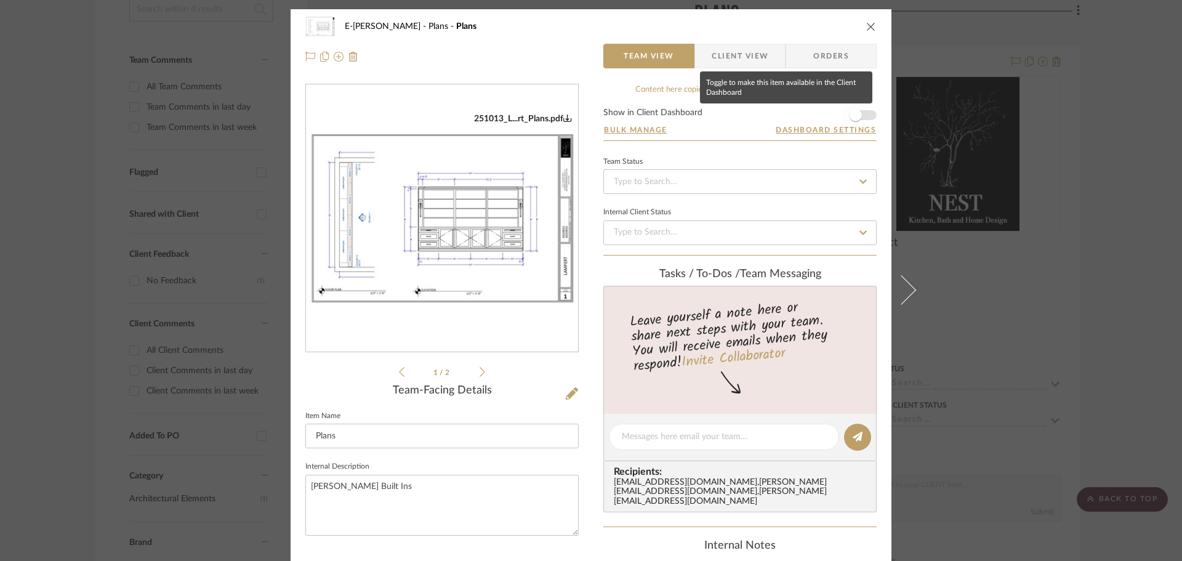
click at [862, 116] on span "button" at bounding box center [855, 115] width 27 height 27
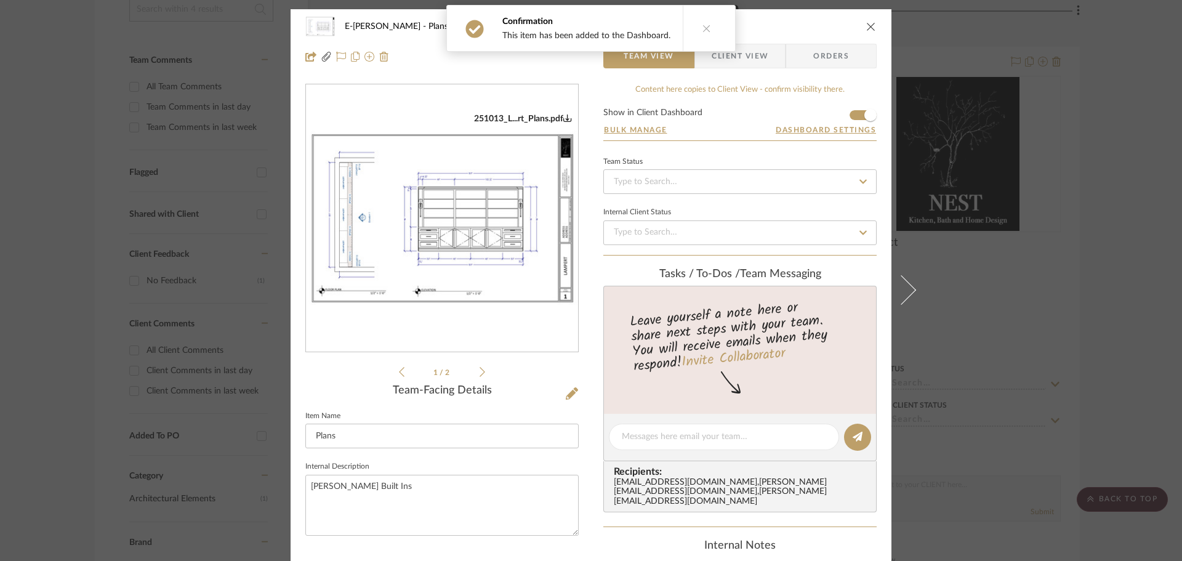
click at [739, 60] on span "Client View" at bounding box center [740, 56] width 57 height 25
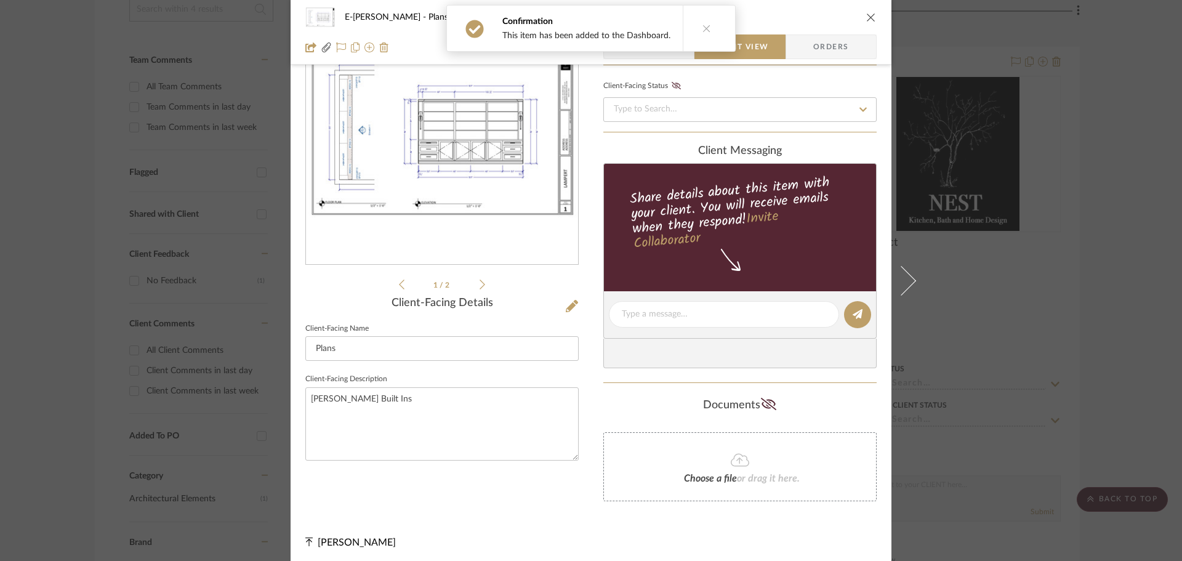
scroll to position [91, 0]
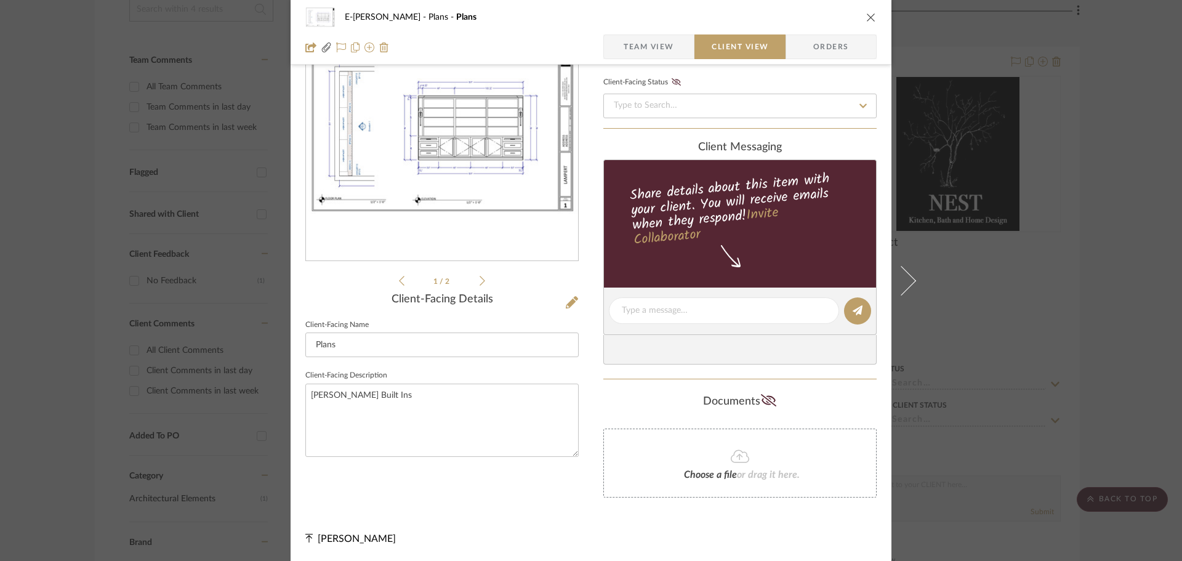
click at [872, 13] on button "close" at bounding box center [870, 17] width 11 height 11
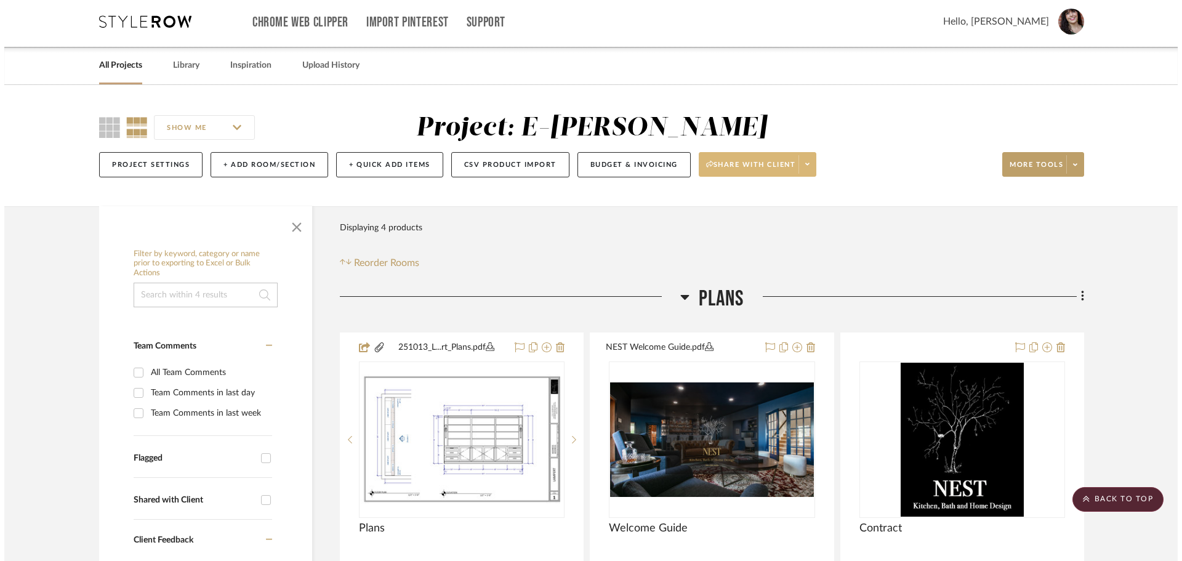
scroll to position [0, 0]
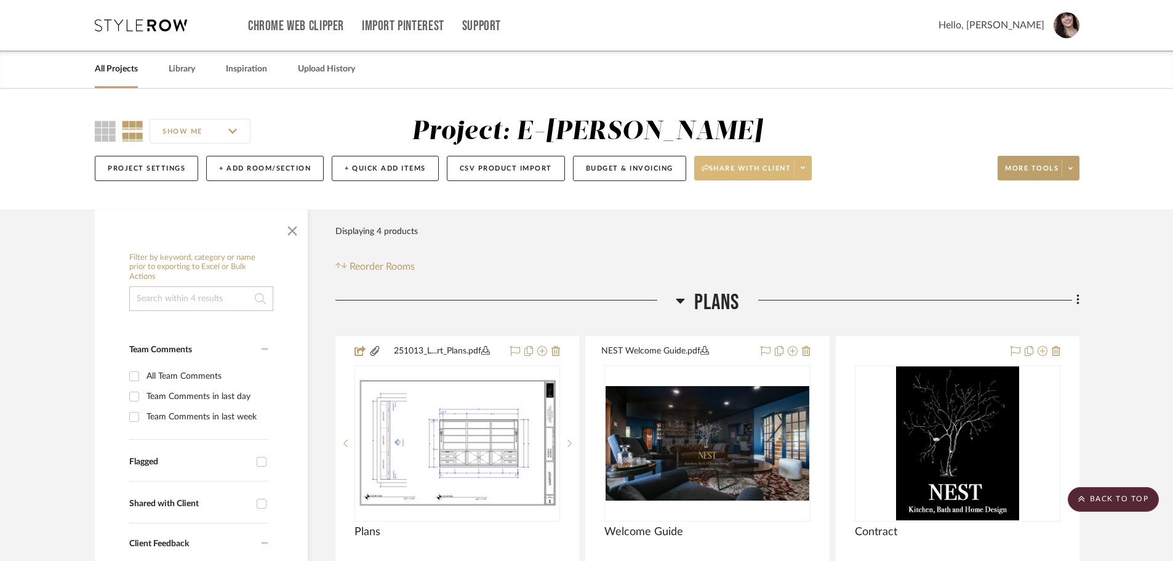
click at [801, 170] on span at bounding box center [802, 168] width 17 height 18
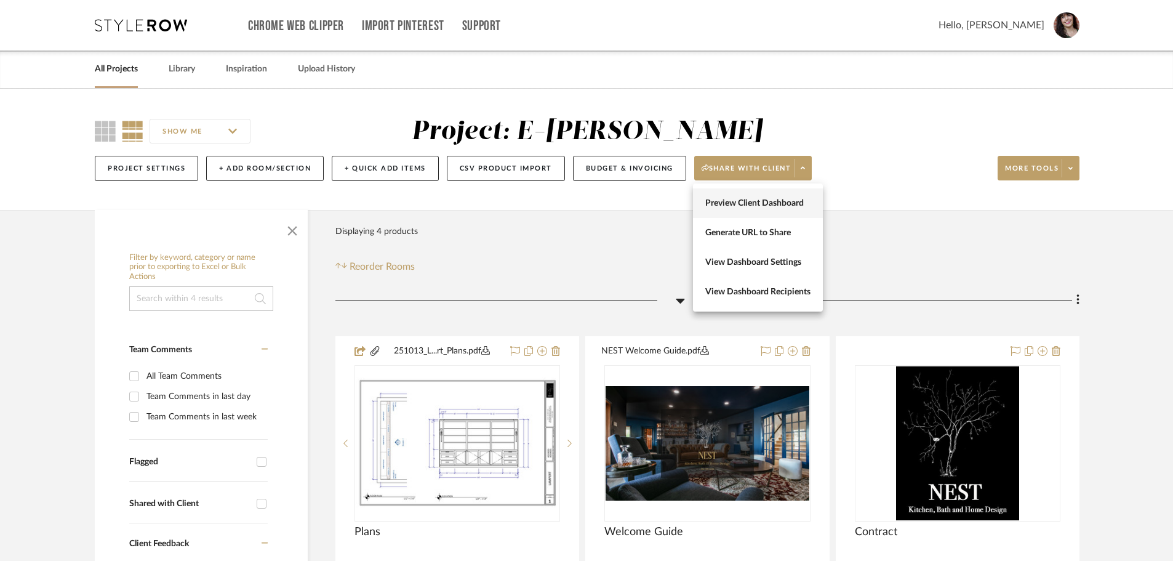
click at [788, 199] on span "Preview Client Dashboard" at bounding box center [757, 203] width 105 height 10
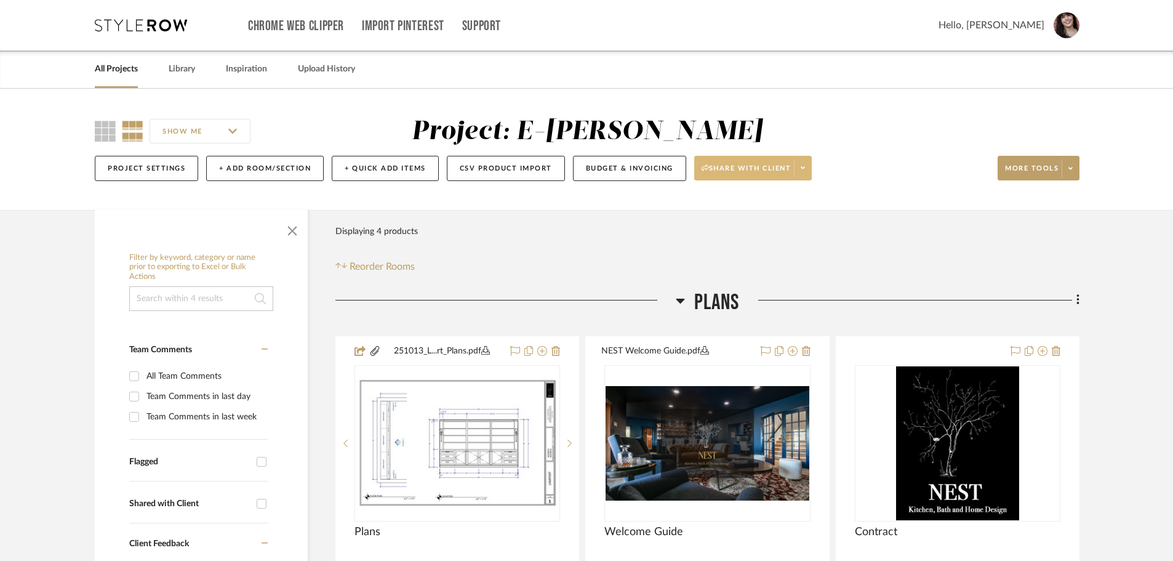
click at [809, 164] on span at bounding box center [802, 168] width 17 height 18
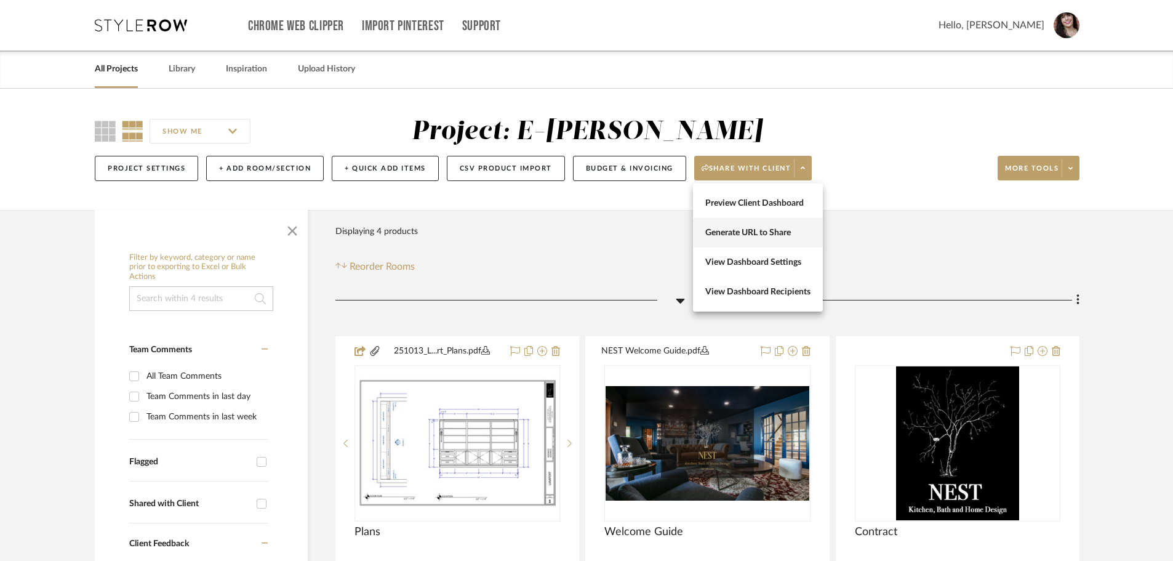
click at [790, 238] on span "Generate URL to Share" at bounding box center [757, 233] width 105 height 10
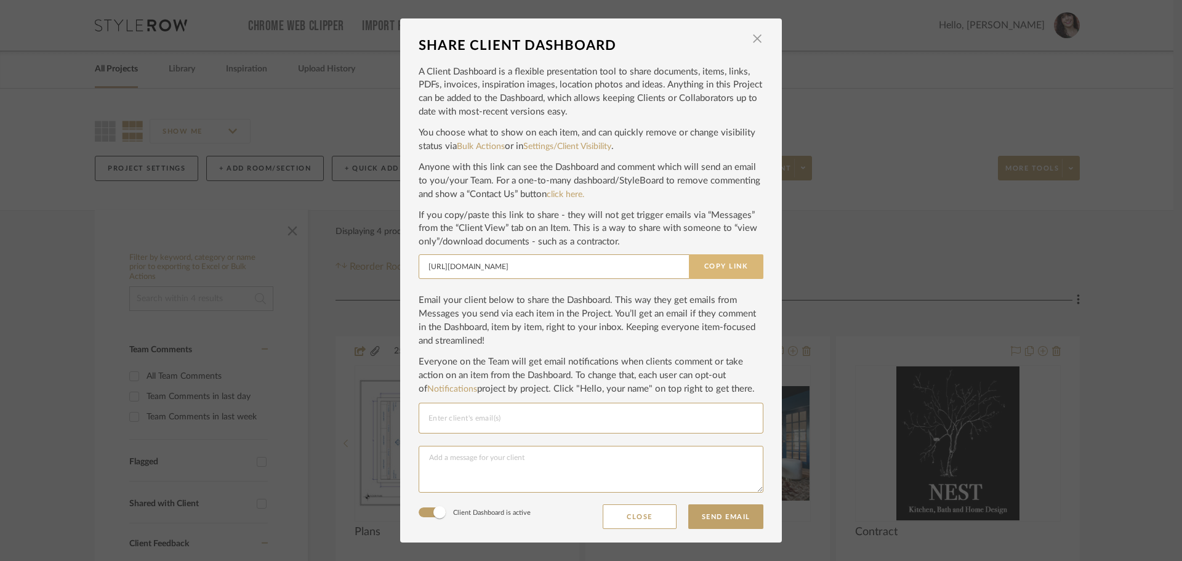
click at [709, 270] on button "Copy Link" at bounding box center [726, 266] width 74 height 25
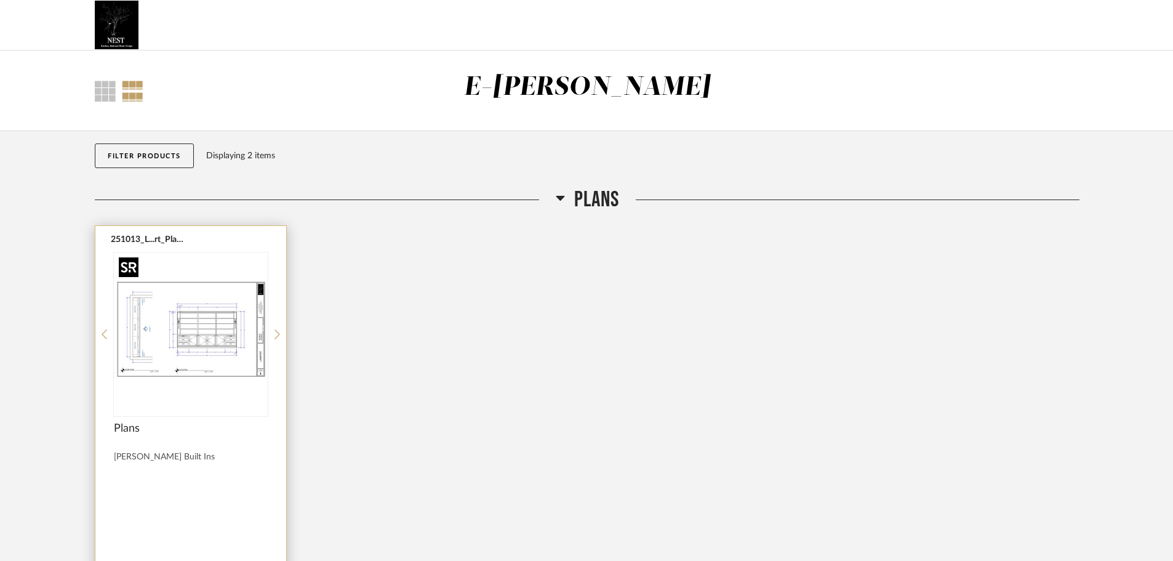
click at [0, 0] on img at bounding box center [0, 0] width 0 height 0
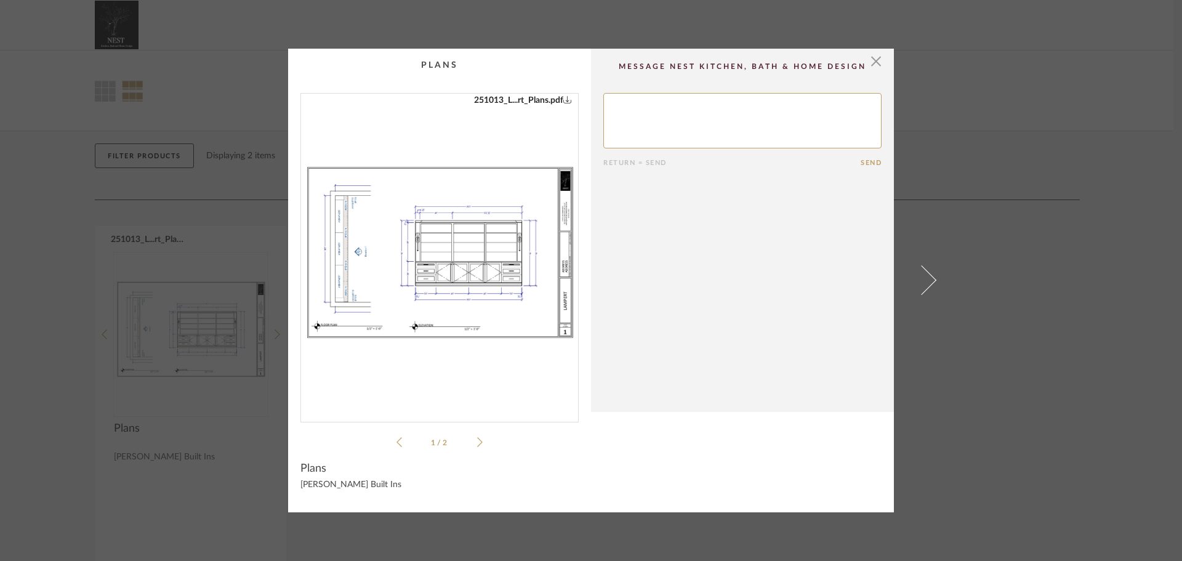
click at [479, 441] on div "[PERSON_NAME]...Room BIs.pdf 251013_L...rt_Plans.pdf [PERSON_NAME]...Room BIs.p…" at bounding box center [439, 271] width 278 height 356
click at [477, 439] on icon at bounding box center [480, 441] width 6 height 11
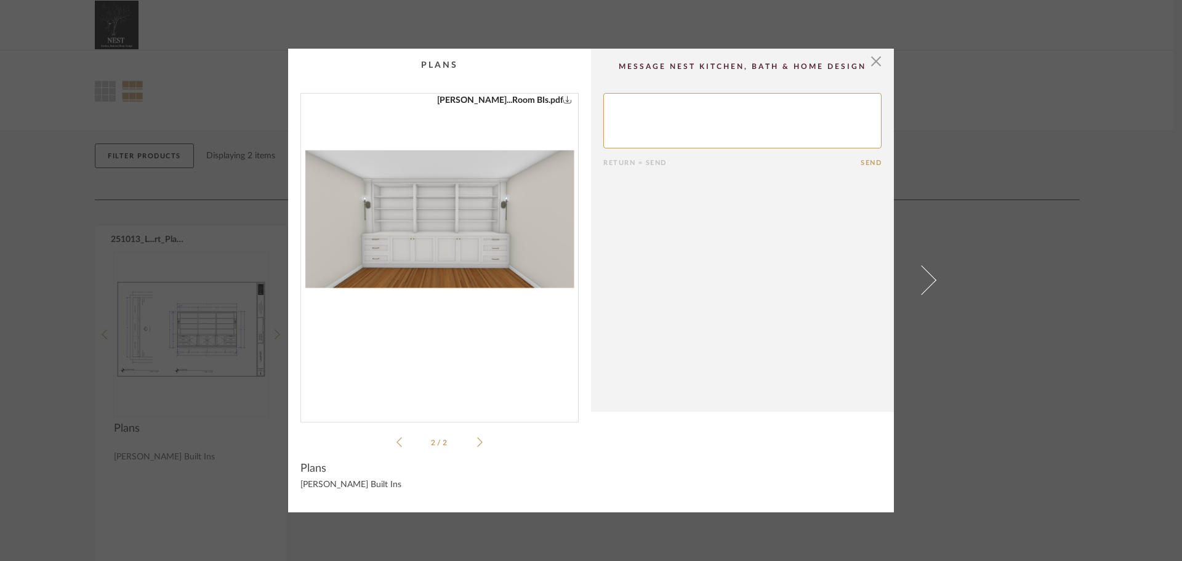
click at [1050, 332] on div "× [PERSON_NAME]...Room BIs.pdf 251013_L...rt_Plans.pdf [PERSON_NAME]...Room BIs…" at bounding box center [591, 280] width 1182 height 561
